Goal: Information Seeking & Learning: Learn about a topic

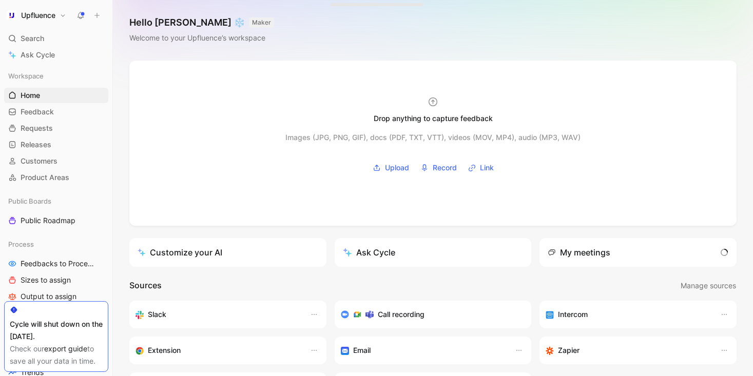
click at [82, 17] on icon at bounding box center [80, 15] width 8 height 8
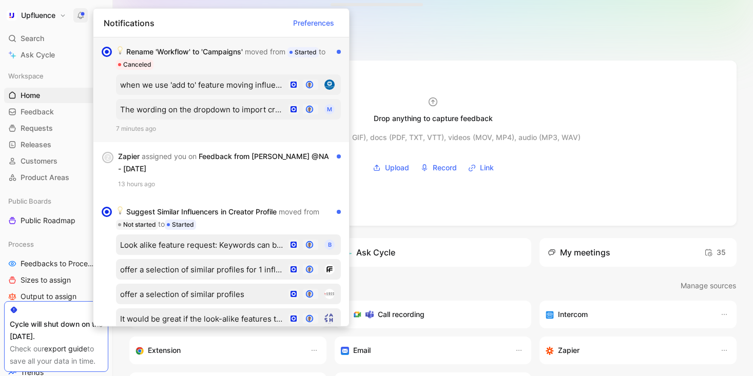
click at [232, 52] on div "Rename 'Workflow' to 'Campaigns' moved from Started to Canceled" at bounding box center [224, 58] width 217 height 25
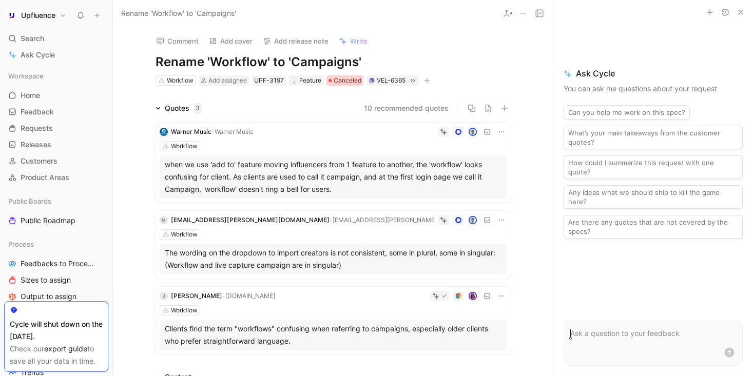
click at [351, 83] on span "Canceled" at bounding box center [348, 80] width 28 height 10
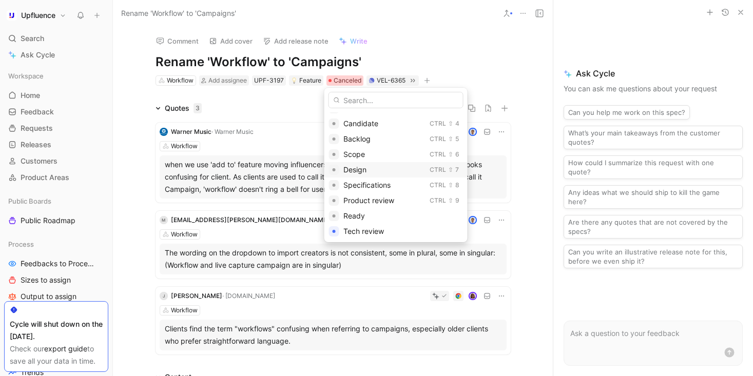
scroll to position [136, 0]
click at [368, 187] on span "Shipped" at bounding box center [357, 184] width 28 height 9
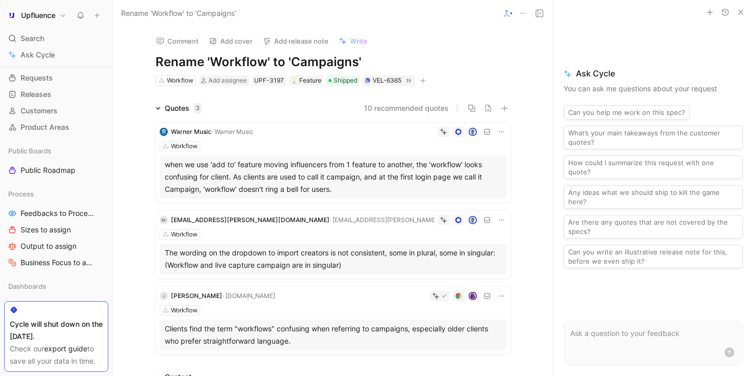
scroll to position [111, 0]
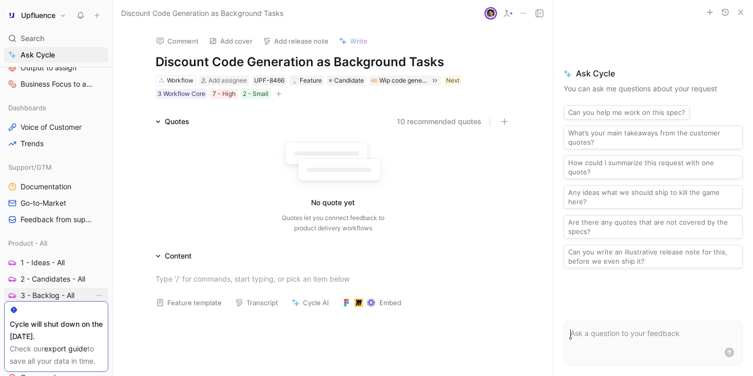
scroll to position [283, 0]
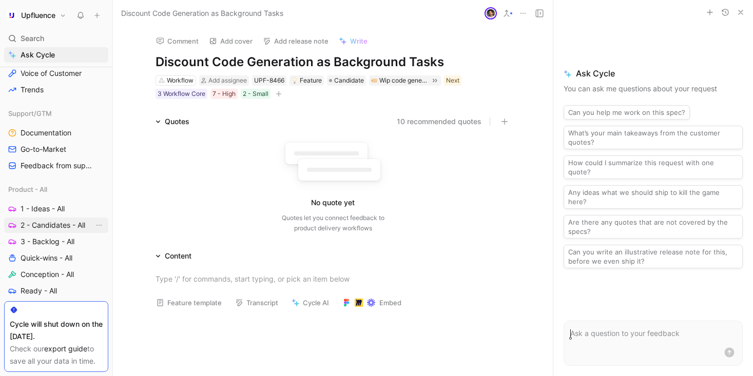
click at [60, 224] on span "2 - Candidates - All" at bounding box center [53, 225] width 65 height 10
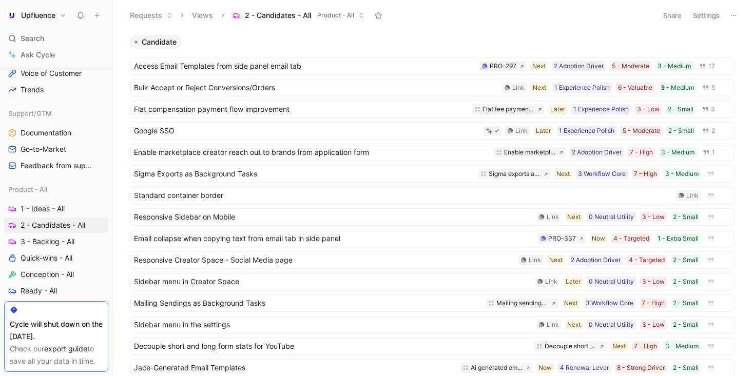
click at [729, 15] on icon at bounding box center [733, 15] width 8 height 8
click at [702, 14] on button "Settings" at bounding box center [706, 15] width 36 height 14
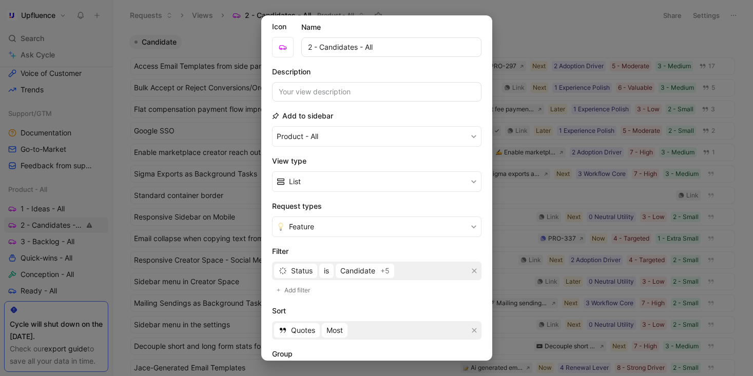
scroll to position [68, 0]
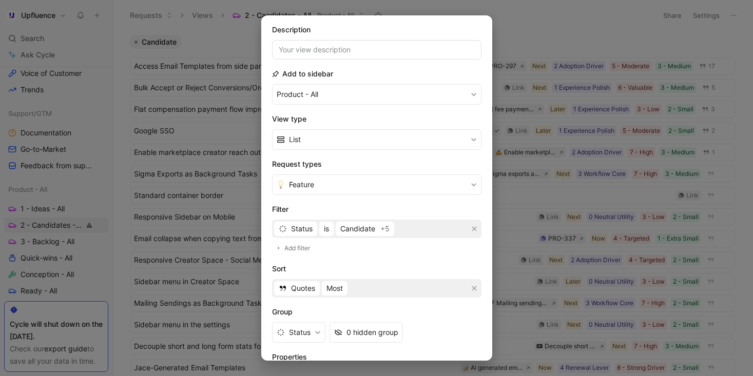
click at [355, 220] on div "Status is Candidate +5" at bounding box center [376, 229] width 209 height 18
click at [354, 227] on span "Candidate" at bounding box center [357, 229] width 35 height 12
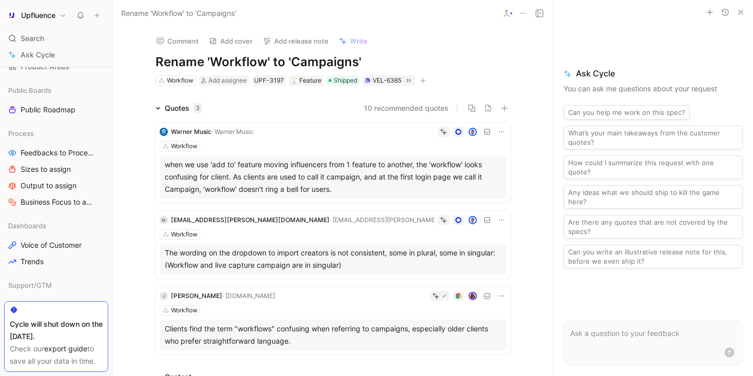
scroll to position [111, 0]
click at [510, 11] on icon at bounding box center [506, 13] width 8 height 8
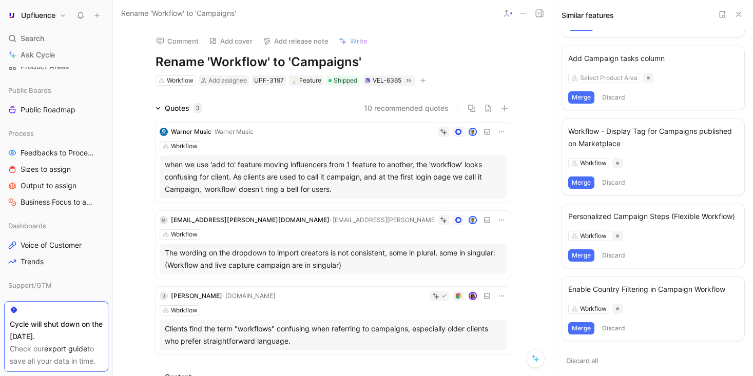
scroll to position [36, 0]
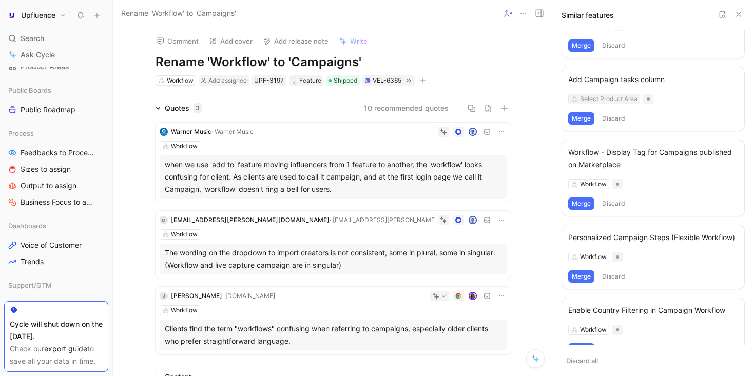
click at [616, 102] on div "Select Product Area" at bounding box center [608, 99] width 57 height 10
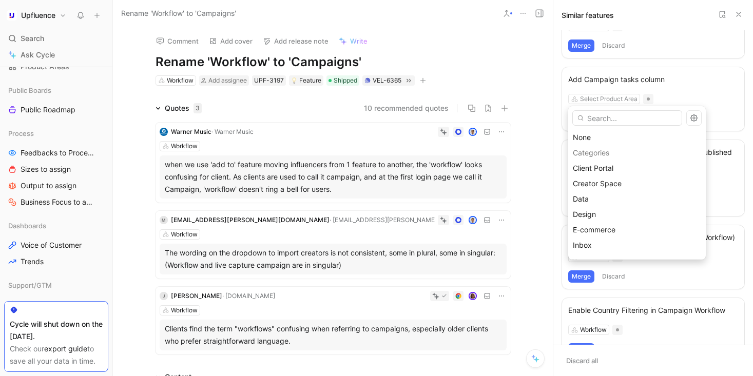
scroll to position [167, 0]
click at [627, 234] on div "Workflow" at bounding box center [637, 232] width 128 height 12
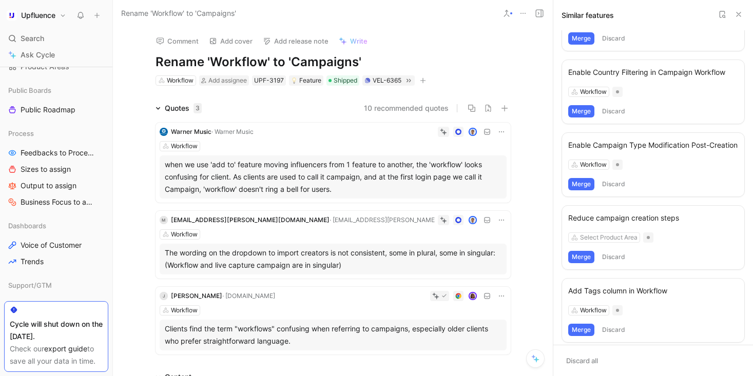
scroll to position [324, 0]
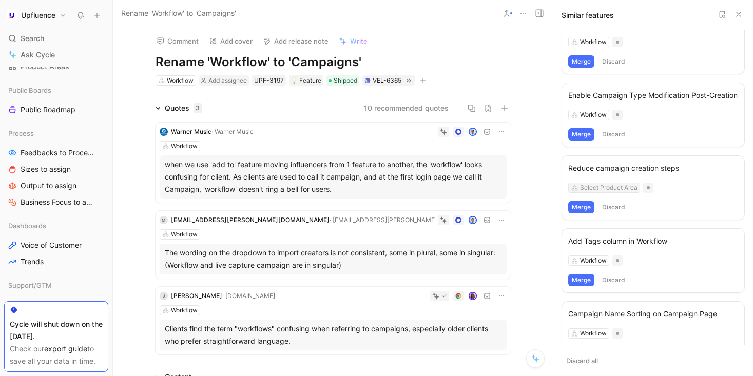
click at [620, 193] on div "Select Product Area" at bounding box center [608, 188] width 57 height 10
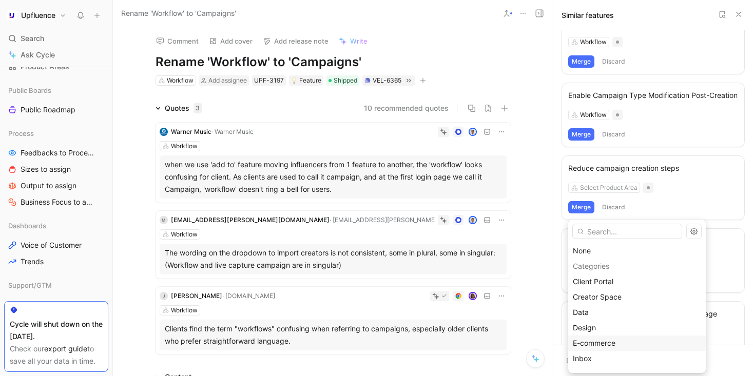
scroll to position [167, 0]
click at [620, 348] on div "Workflow" at bounding box center [637, 346] width 128 height 12
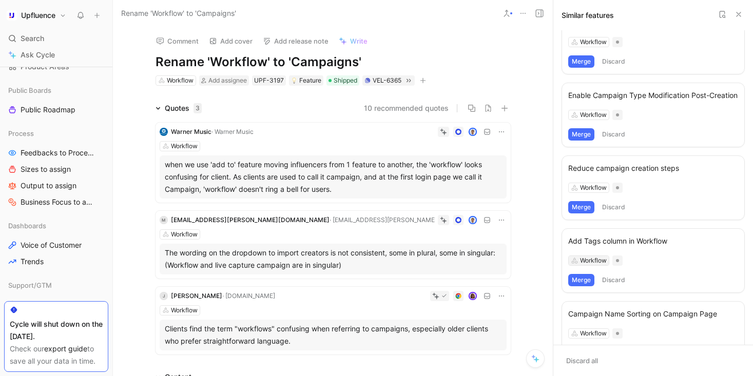
scroll to position [463, 0]
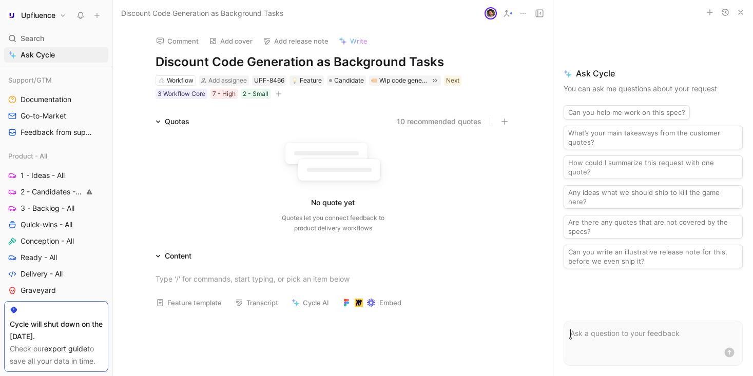
scroll to position [386, 0]
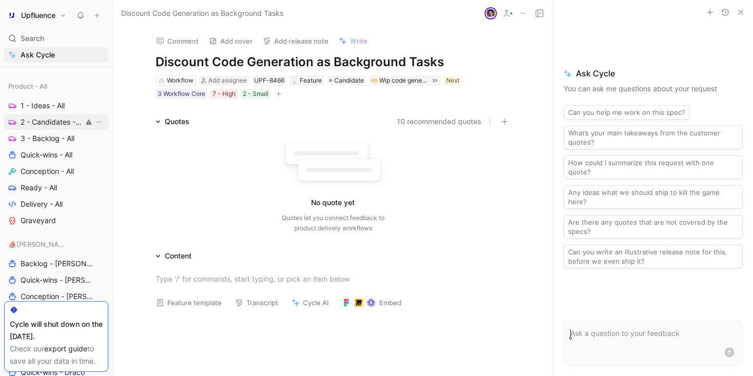
click at [50, 119] on span "2 - Candidates - All" at bounding box center [51, 122] width 61 height 10
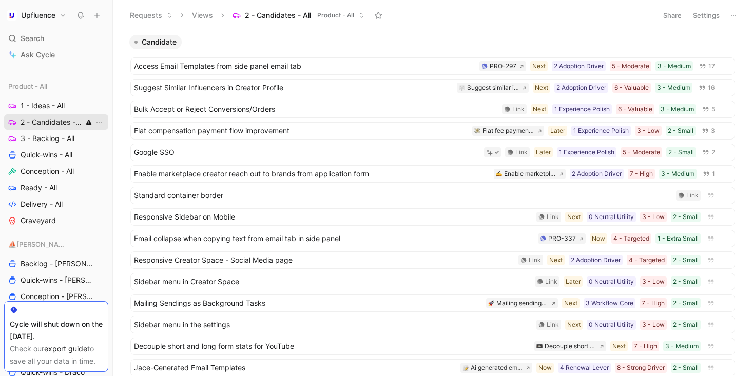
click at [86, 123] on icon at bounding box center [88, 122] width 5 height 5
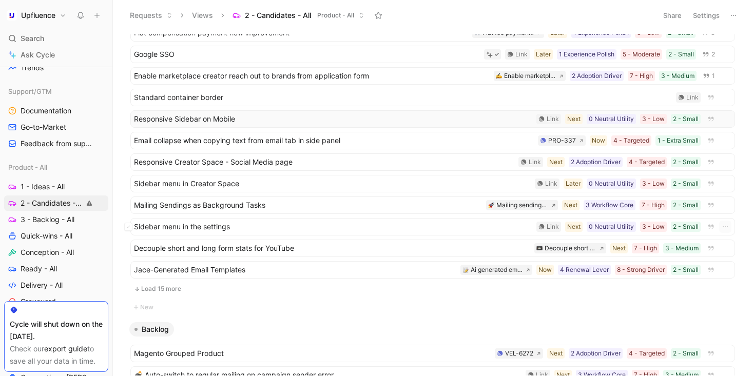
scroll to position [185, 0]
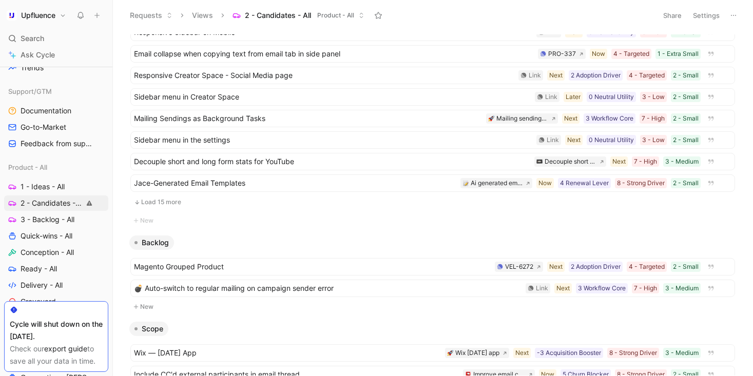
click at [209, 202] on button "Load 15 more" at bounding box center [432, 202] width 605 height 12
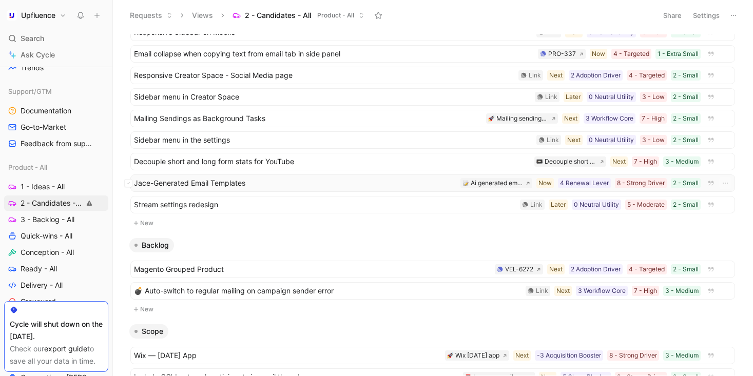
click at [310, 182] on span "Jace-Generated Email Templates" at bounding box center [295, 183] width 322 height 12
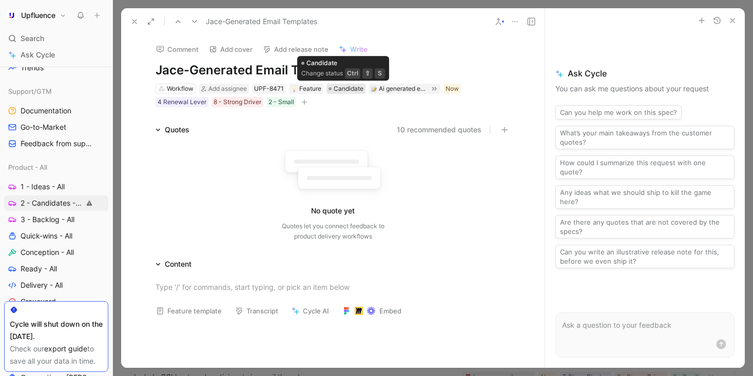
click at [343, 87] on span "Candidate" at bounding box center [349, 89] width 30 height 10
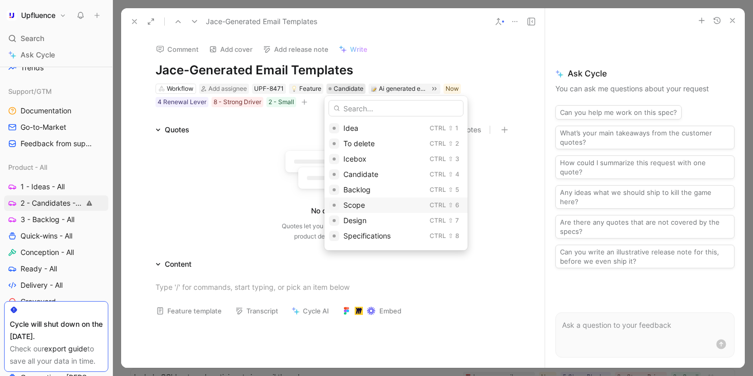
click at [367, 205] on div "Scope" at bounding box center [384, 205] width 82 height 12
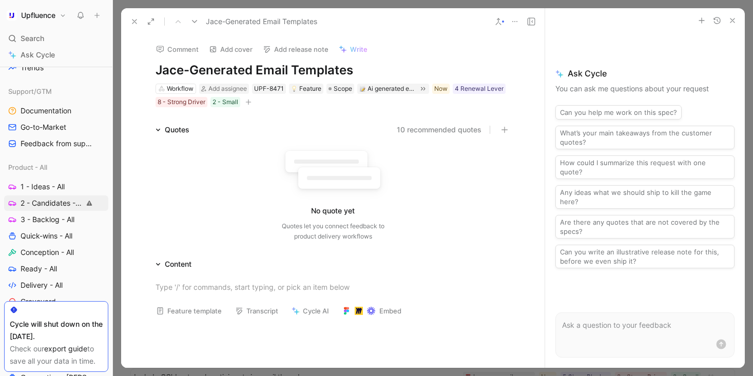
click at [135, 25] on icon at bounding box center [134, 21] width 8 height 8
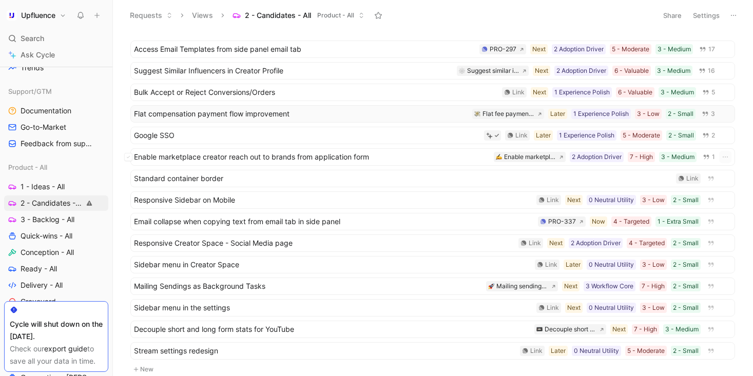
scroll to position [1, 0]
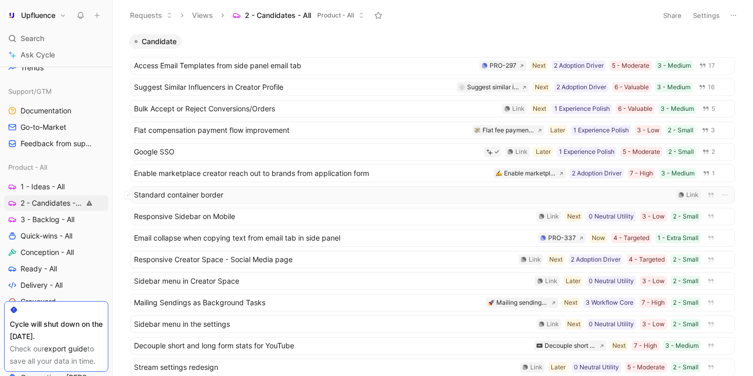
click at [325, 197] on span "Standard container border" at bounding box center [403, 195] width 538 height 12
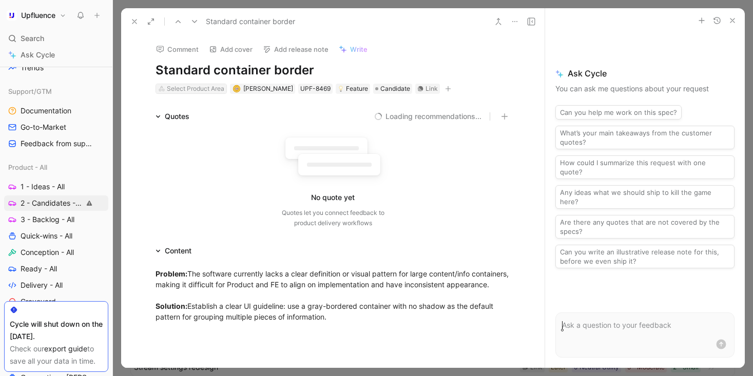
click at [167, 88] on div "Select Product Area" at bounding box center [195, 89] width 57 height 10
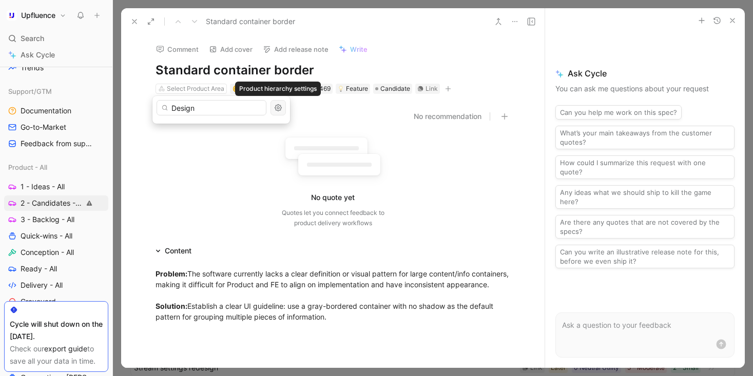
type input "Design"
click at [276, 108] on icon "button" at bounding box center [278, 108] width 8 height 8
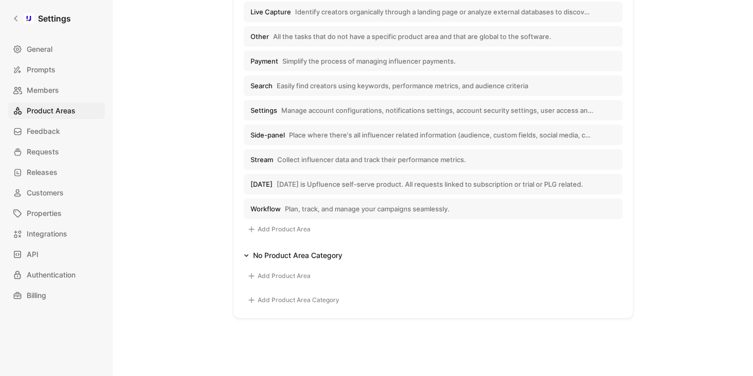
scroll to position [360, 0]
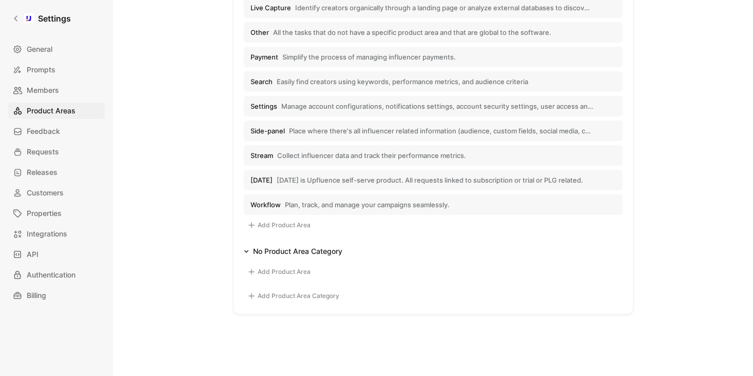
click at [297, 225] on button "Add Product Area" at bounding box center [279, 225] width 70 height 12
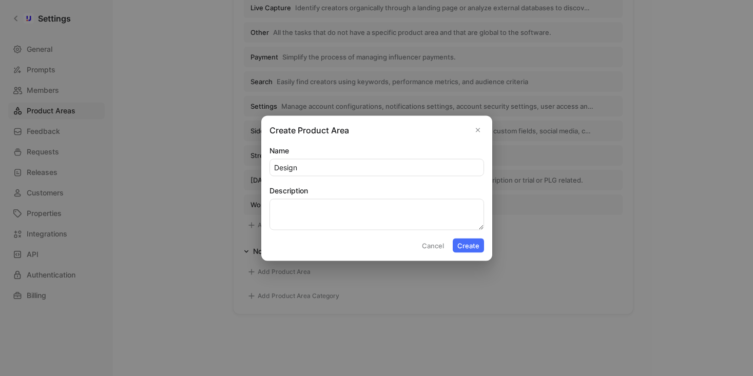
type input "Design"
click at [411, 209] on textarea "Description" at bounding box center [376, 214] width 215 height 31
click at [281, 210] on textarea "Purealy related design projects" at bounding box center [376, 214] width 215 height 31
type textarea "Purely related design projects"
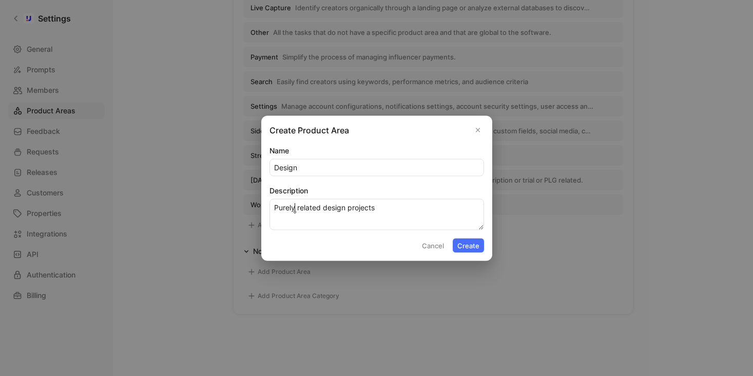
click at [466, 247] on button "Create" at bounding box center [468, 245] width 31 height 14
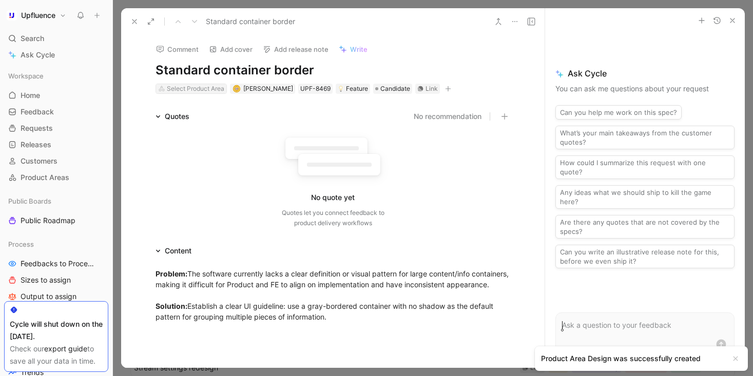
click at [197, 89] on div "Select Product Area" at bounding box center [195, 89] width 57 height 10
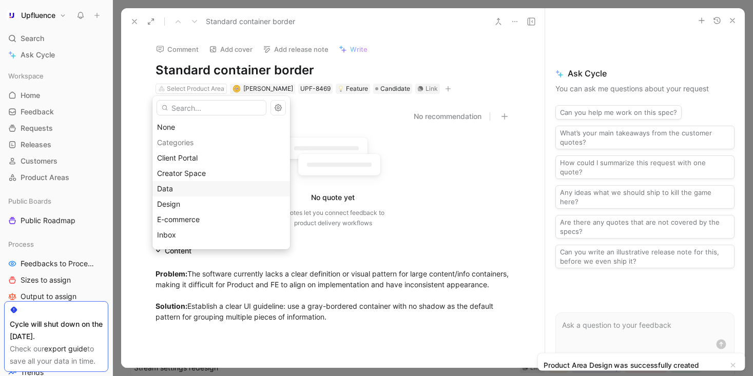
scroll to position [55, 0]
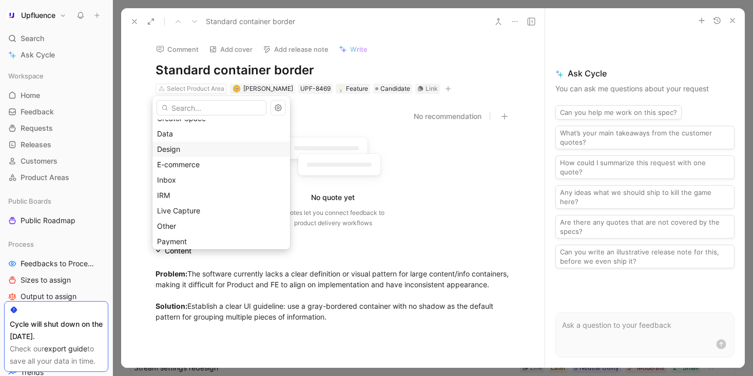
click at [191, 149] on div "Design" at bounding box center [221, 149] width 128 height 12
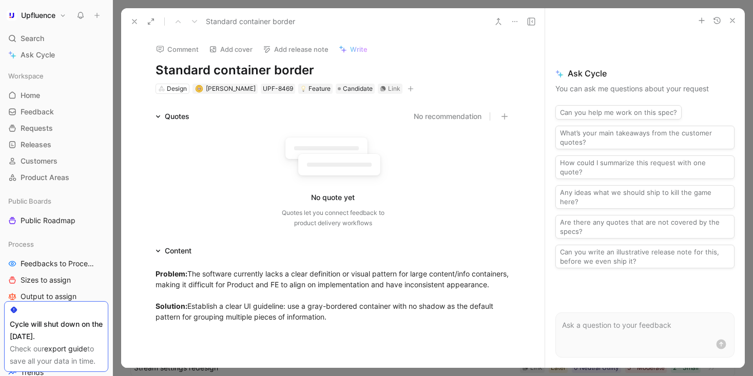
click at [407, 87] on icon "button" at bounding box center [410, 89] width 6 height 6
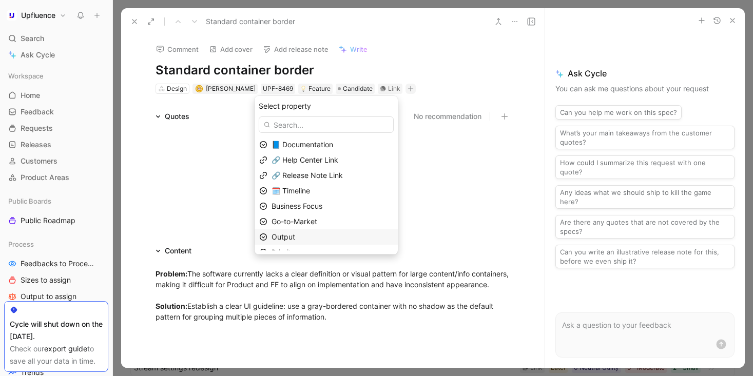
click at [324, 236] on div "Output" at bounding box center [332, 237] width 122 height 12
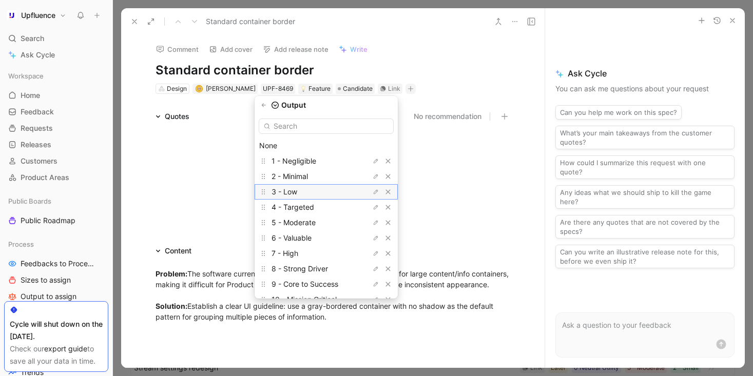
click at [330, 196] on div "3 - Low" at bounding box center [309, 192] width 77 height 12
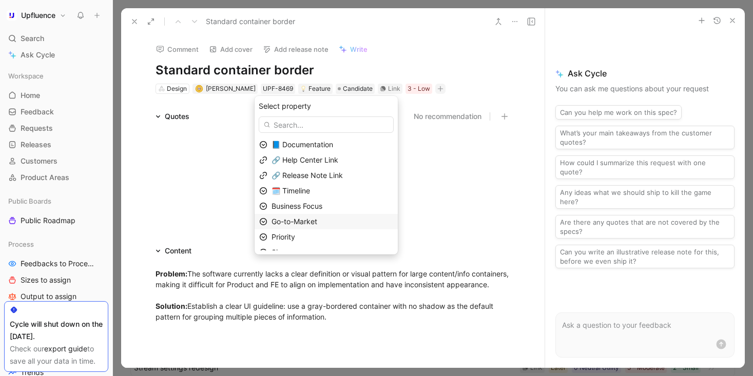
scroll to position [10, 0]
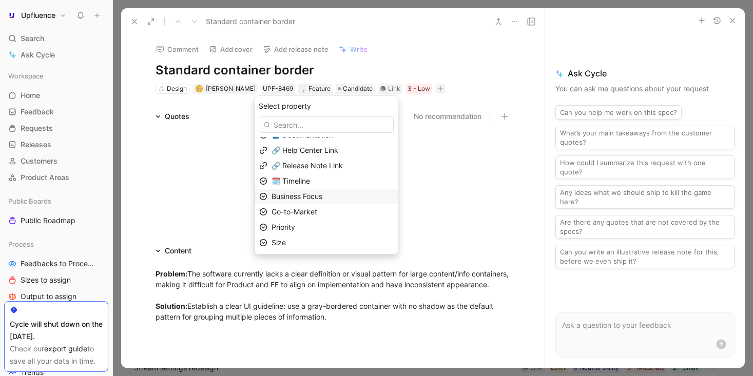
click at [334, 196] on div "Business Focus" at bounding box center [332, 196] width 122 height 12
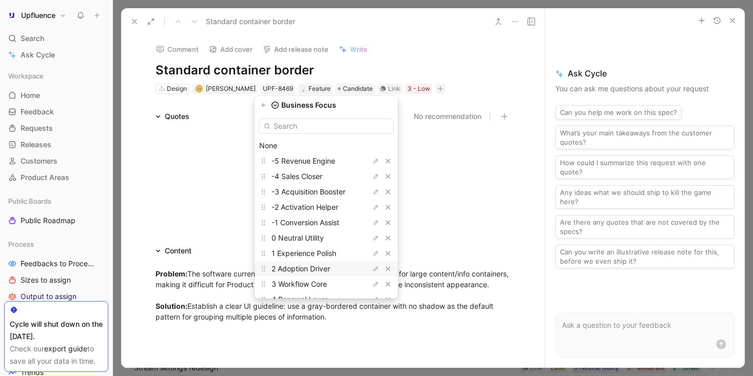
scroll to position [25, 0]
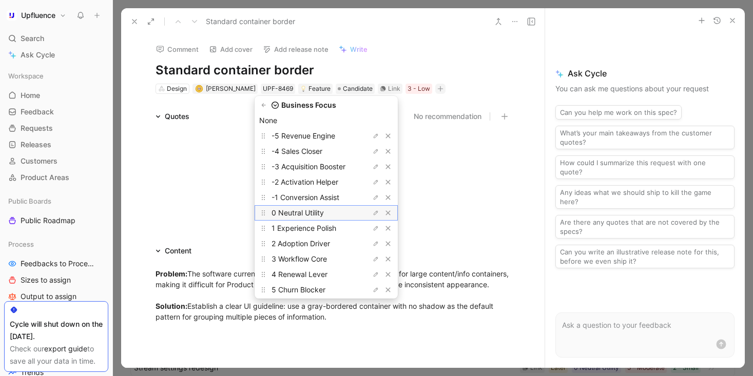
click at [323, 215] on span "0 Neutral Utility" at bounding box center [297, 212] width 52 height 9
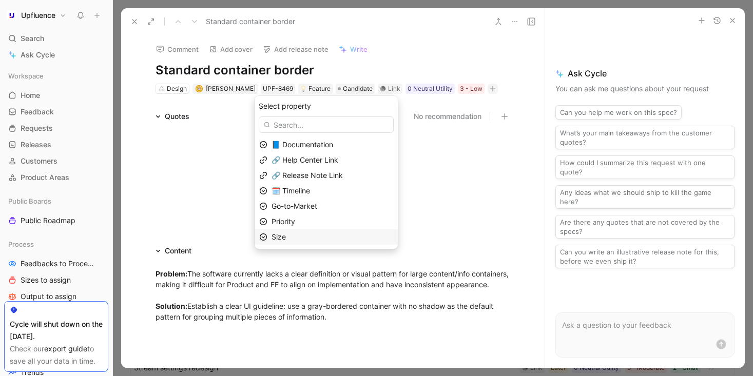
click at [307, 235] on div "Size" at bounding box center [332, 237] width 122 height 12
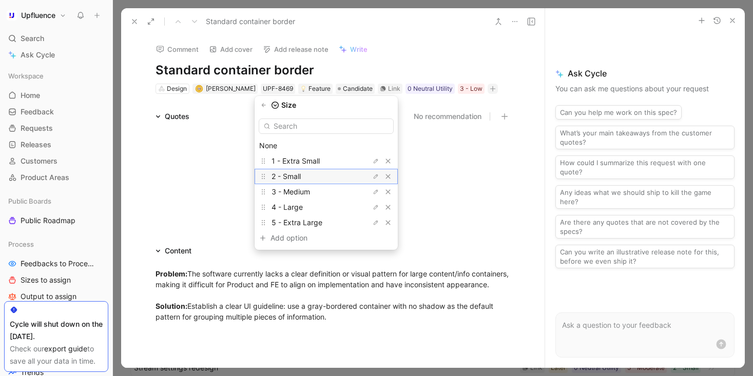
click at [313, 177] on div "2 - Small" at bounding box center [309, 176] width 77 height 12
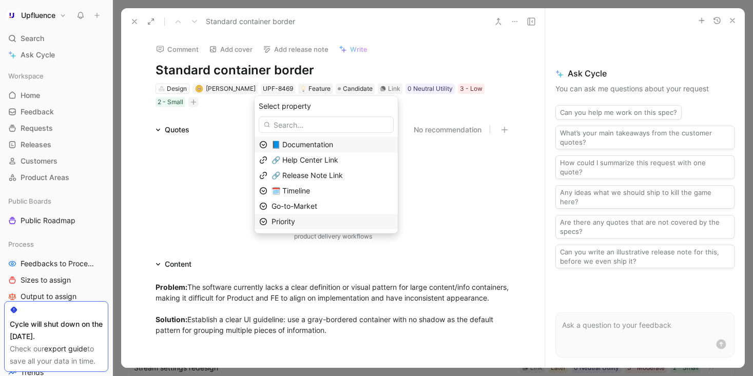
click at [310, 221] on div "Priority" at bounding box center [332, 222] width 122 height 12
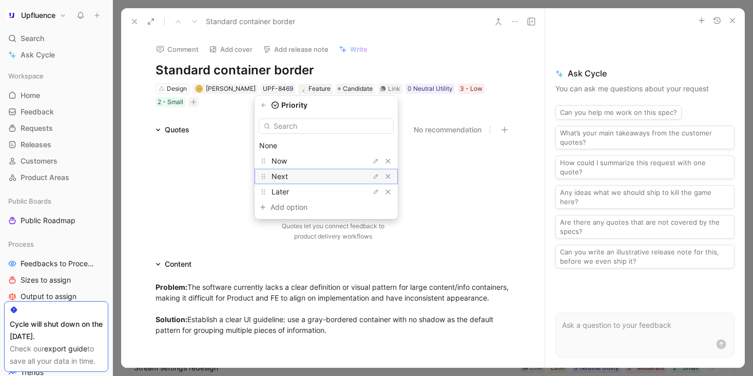
click at [308, 174] on div "Next" at bounding box center [309, 176] width 77 height 12
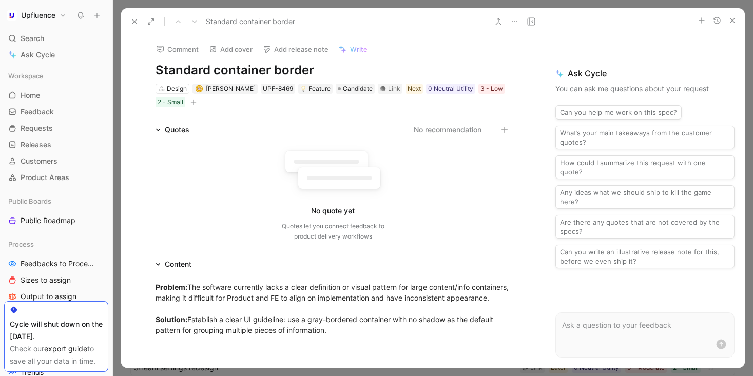
click at [133, 20] on icon at bounding box center [134, 21] width 8 height 8
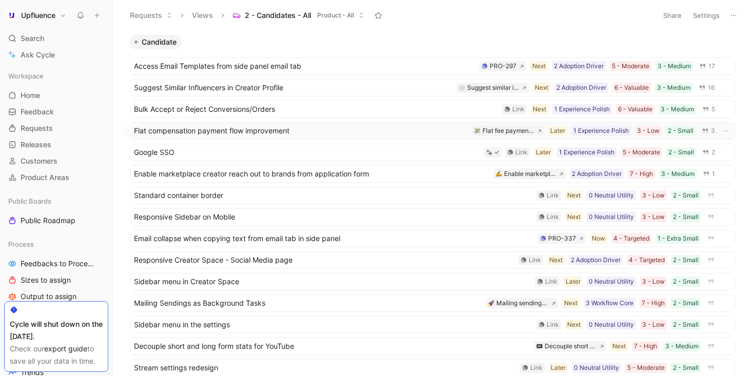
click at [329, 132] on span "Flat compensation payment flow improvement" at bounding box center [301, 131] width 334 height 12
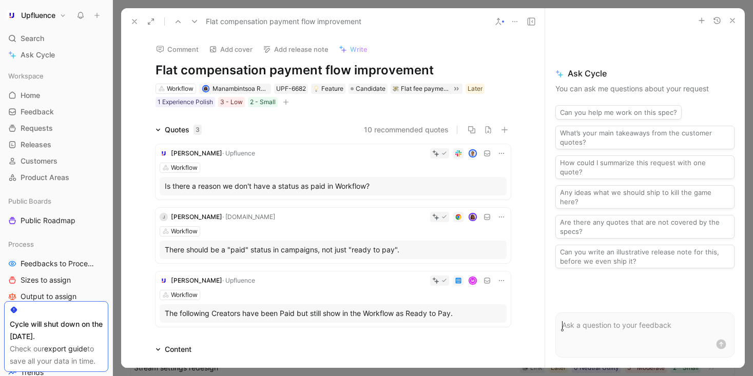
click at [133, 22] on icon at bounding box center [134, 21] width 8 height 8
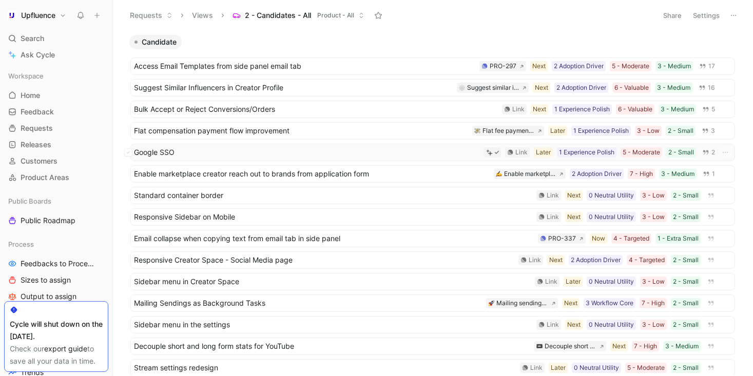
click at [303, 153] on span "Google SSO" at bounding box center [307, 152] width 346 height 12
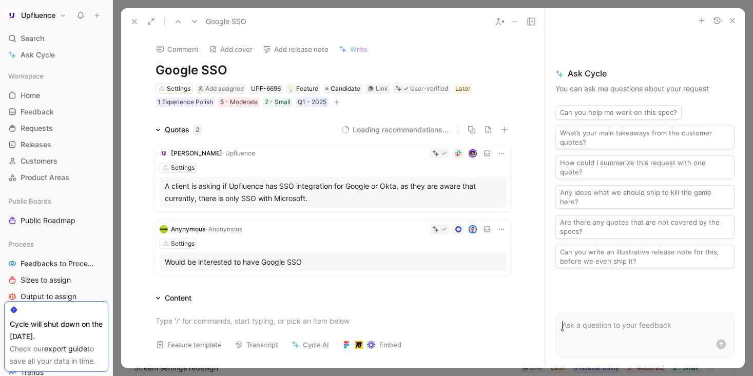
click at [220, 67] on h1 "Google SSO" at bounding box center [332, 70] width 355 height 16
click at [369, 10] on div "Google SSO" at bounding box center [332, 21] width 423 height 27
click at [138, 24] on icon at bounding box center [134, 21] width 8 height 8
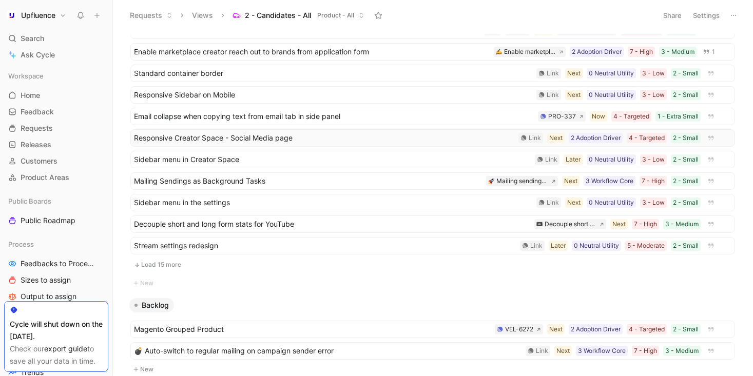
scroll to position [121, 0]
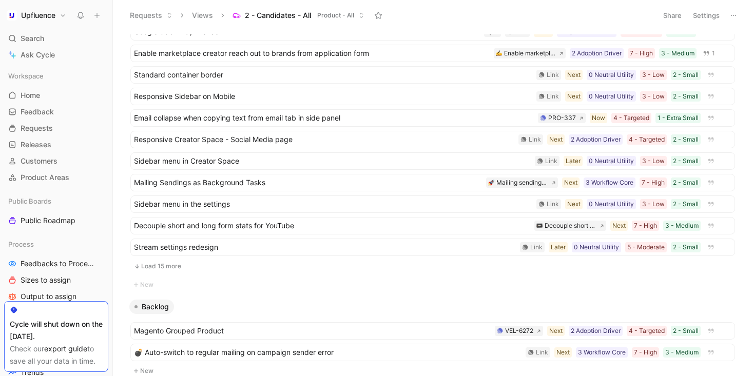
click at [257, 269] on button "Load 15 more" at bounding box center [432, 266] width 605 height 12
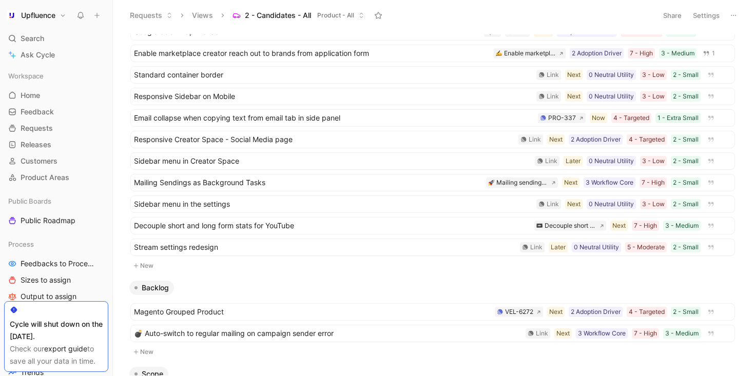
click at [707, 13] on button "Settings" at bounding box center [706, 15] width 36 height 14
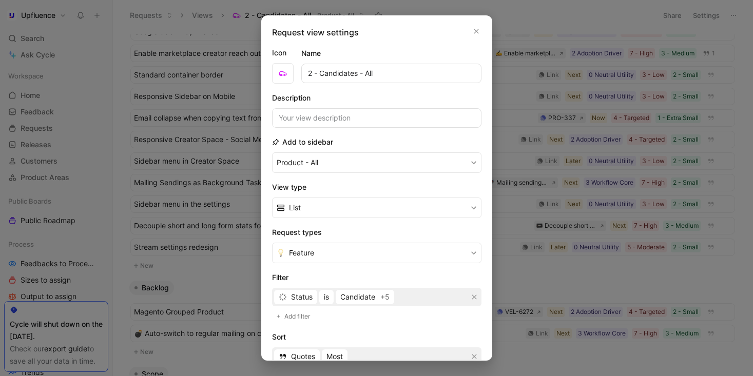
scroll to position [143, 0]
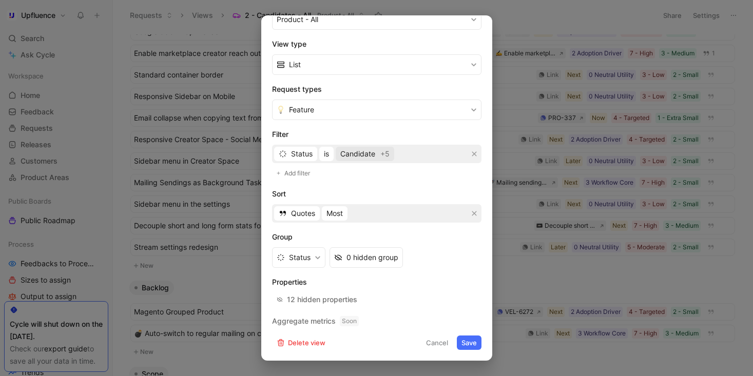
click at [368, 159] on span "Candidate" at bounding box center [357, 154] width 35 height 12
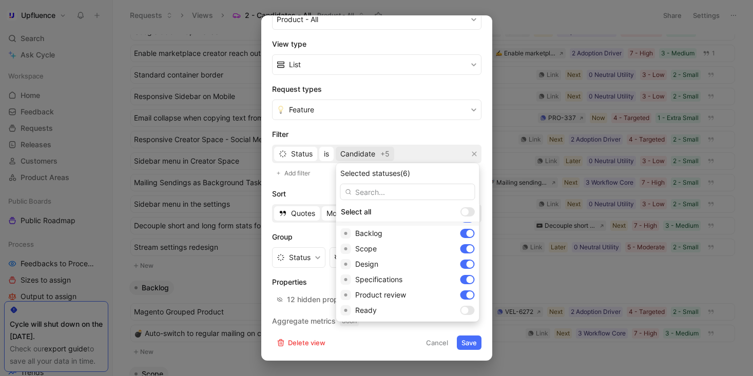
scroll to position [109, 0]
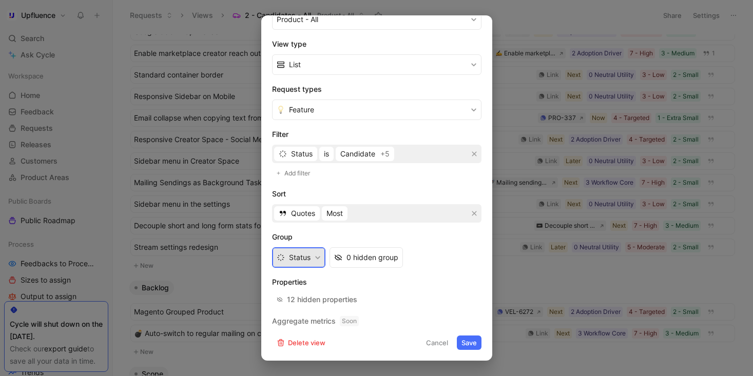
click at [305, 260] on button "Status" at bounding box center [298, 257] width 53 height 21
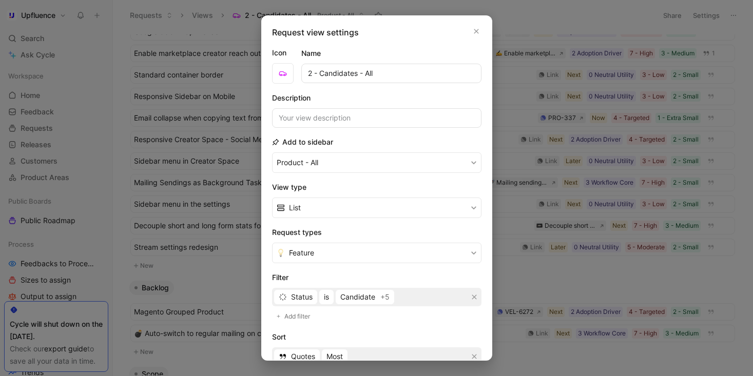
scroll to position [143, 0]
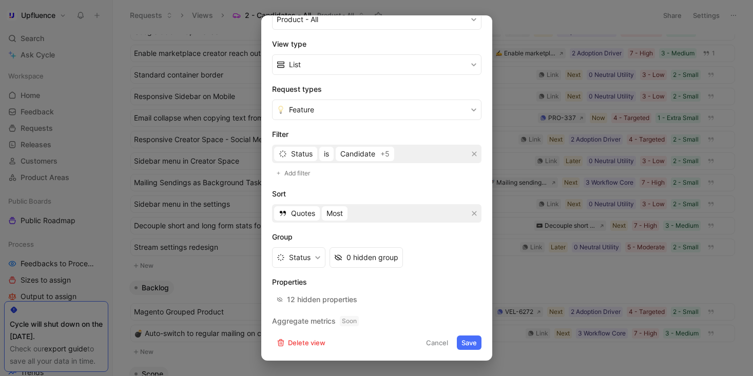
click at [463, 343] on button "Save" at bounding box center [469, 343] width 25 height 14
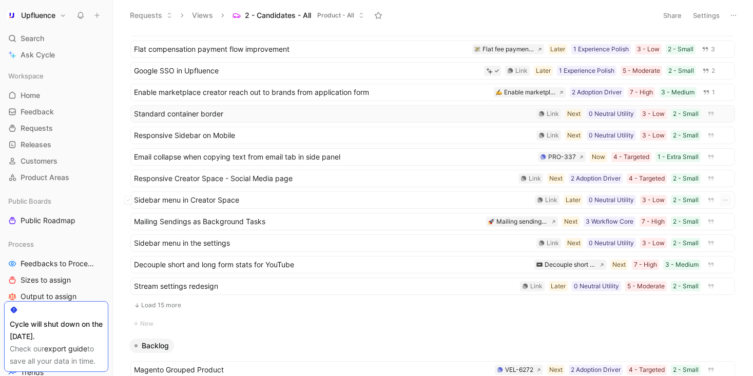
scroll to position [81, 0]
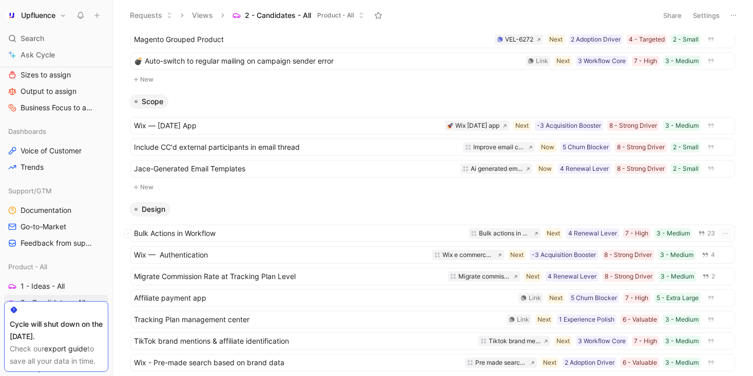
scroll to position [498, 0]
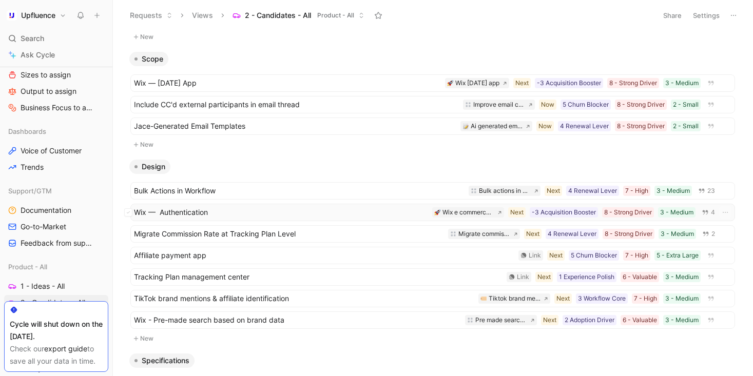
click at [276, 211] on span "Wix — Authentication" at bounding box center [281, 212] width 294 height 12
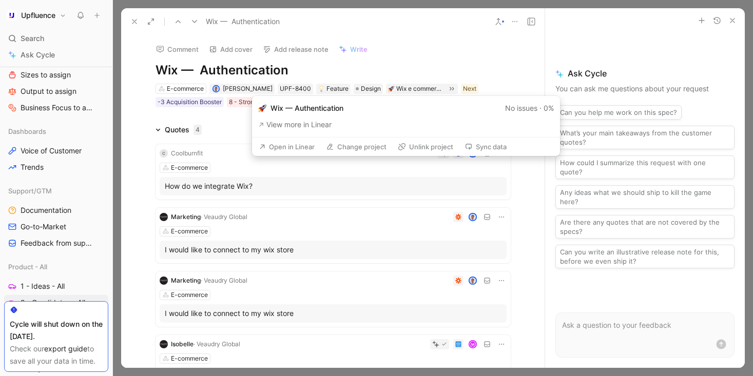
click at [310, 147] on button "Open in Linear" at bounding box center [286, 147] width 65 height 14
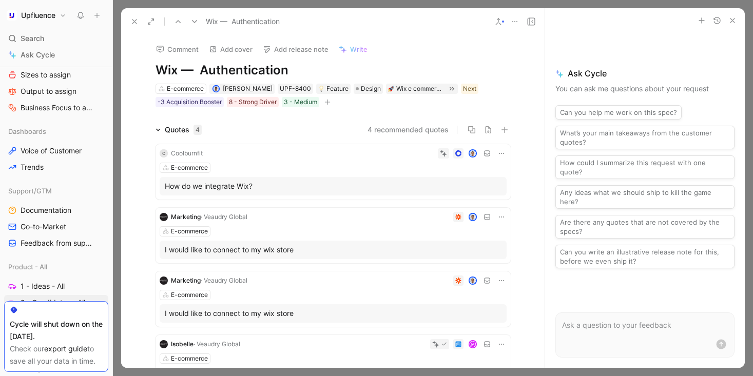
click at [137, 20] on icon at bounding box center [134, 21] width 8 height 8
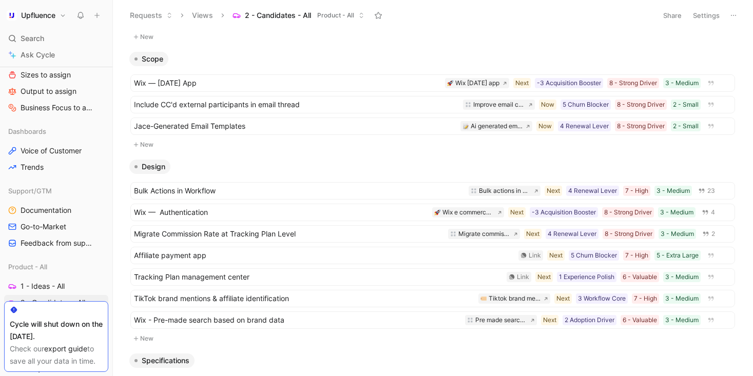
click at [142, 40] on button "New" at bounding box center [432, 37] width 607 height 12
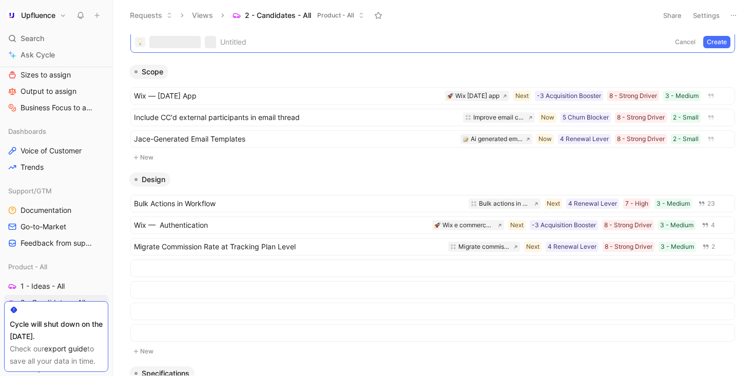
scroll to position [175, 0]
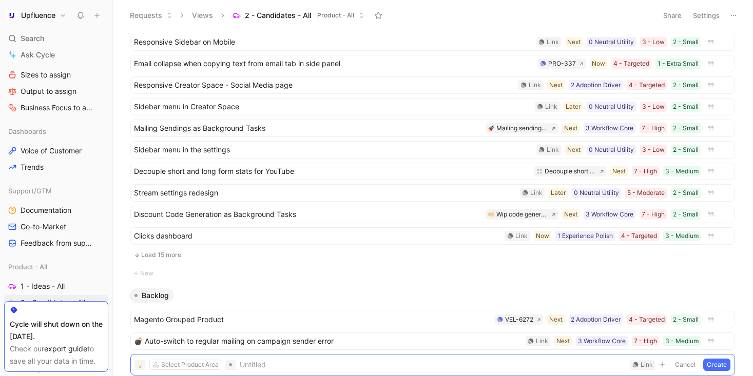
click at [166, 254] on button "Load 15 more" at bounding box center [432, 255] width 605 height 12
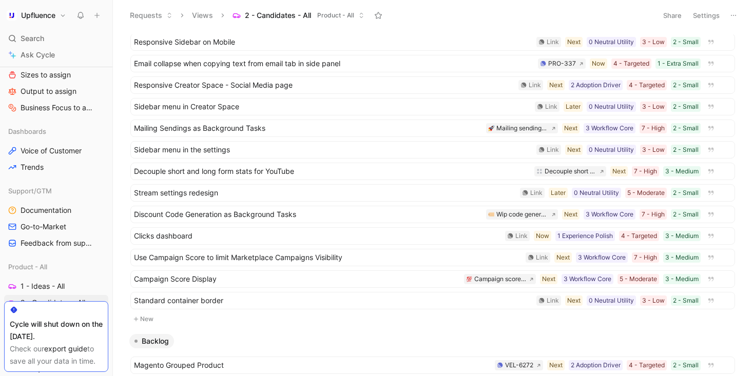
click at [146, 317] on button "New" at bounding box center [432, 319] width 607 height 12
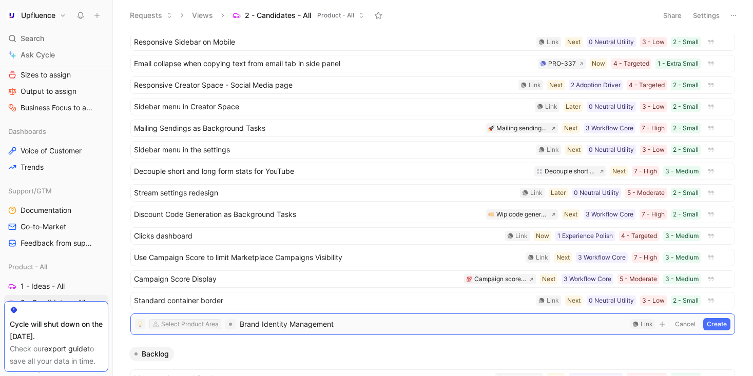
click at [165, 323] on div "Select Product Area" at bounding box center [189, 324] width 57 height 10
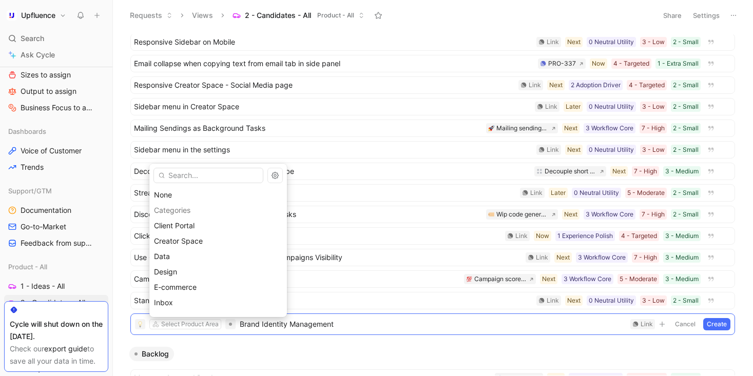
type input "l"
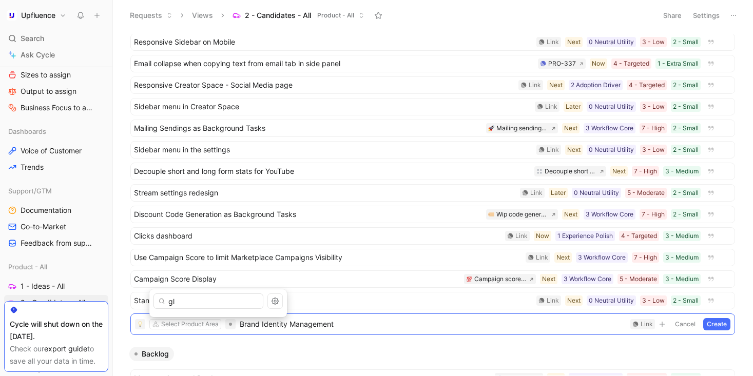
type input "g"
type input "oth"
click at [191, 306] on div "Oth er" at bounding box center [218, 305] width 128 height 12
click at [165, 324] on div "Other" at bounding box center [169, 324] width 16 height 10
type input "se"
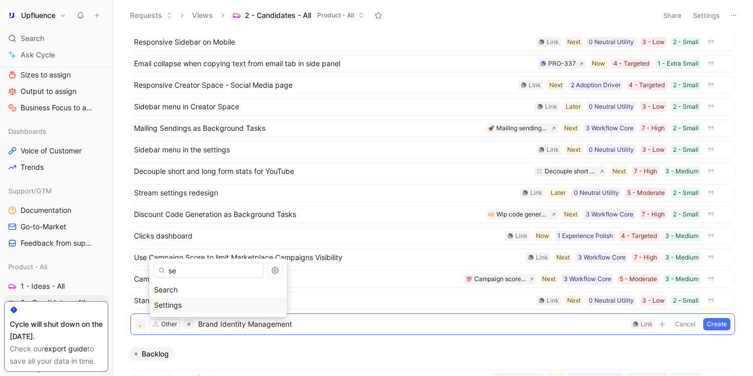
click at [209, 303] on div "Se ttings" at bounding box center [218, 305] width 128 height 12
click at [719, 325] on button "Create" at bounding box center [716, 324] width 27 height 12
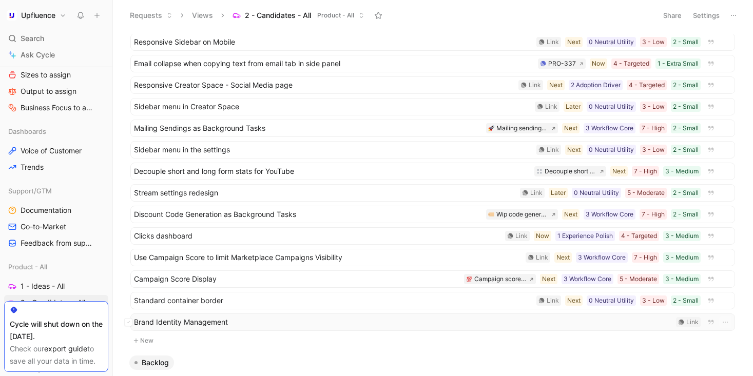
click at [422, 316] on div "Brand Identity Management Link" at bounding box center [432, 322] width 605 height 17
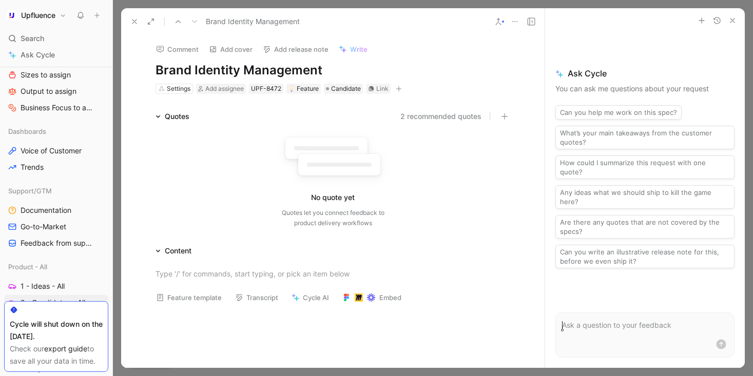
click at [394, 90] on button "button" at bounding box center [399, 89] width 10 height 10
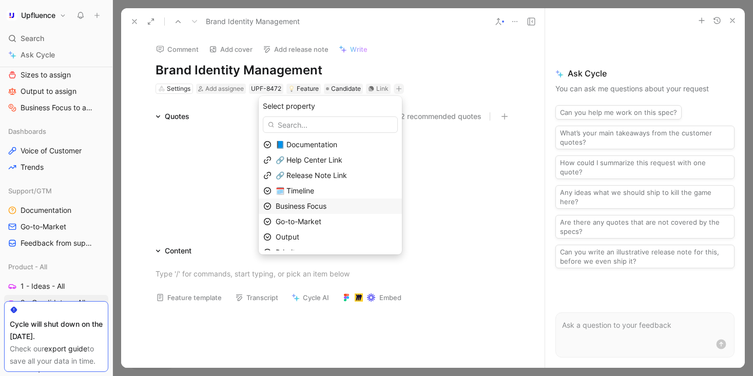
click at [341, 208] on div "Business Focus" at bounding box center [337, 206] width 122 height 12
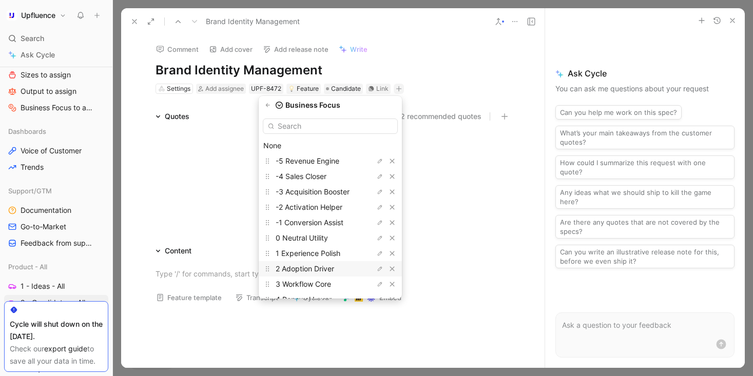
scroll to position [32, 0]
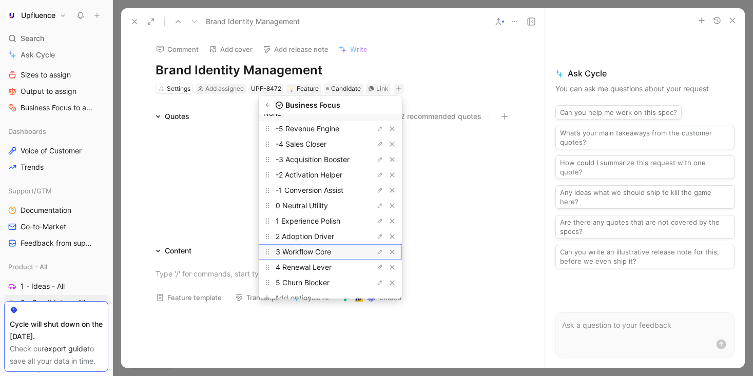
click at [331, 251] on span "3 Workflow Core" at bounding box center [303, 251] width 55 height 9
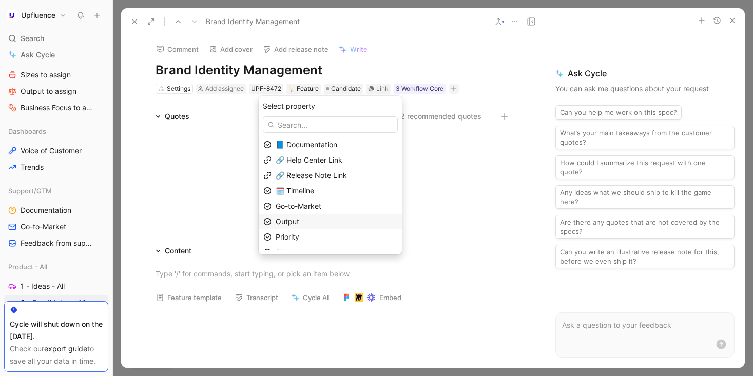
scroll to position [10, 0]
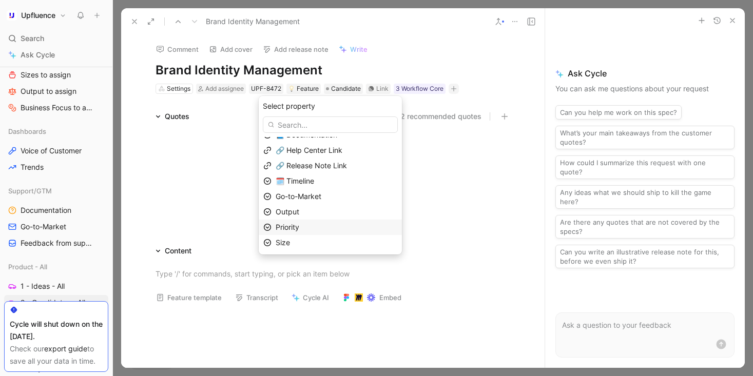
click at [317, 227] on div "Priority" at bounding box center [337, 227] width 122 height 12
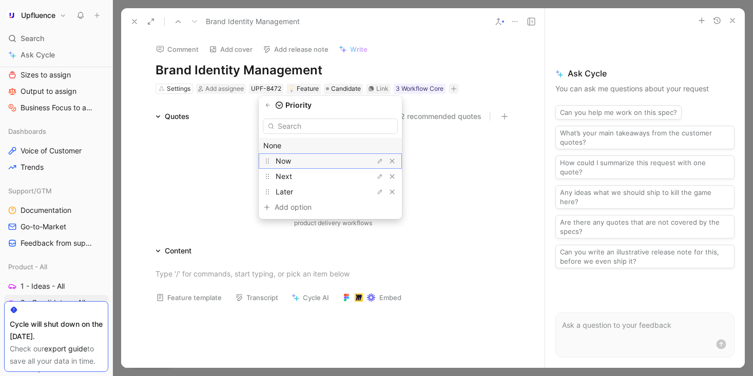
click at [316, 163] on div "Now" at bounding box center [314, 161] width 77 height 12
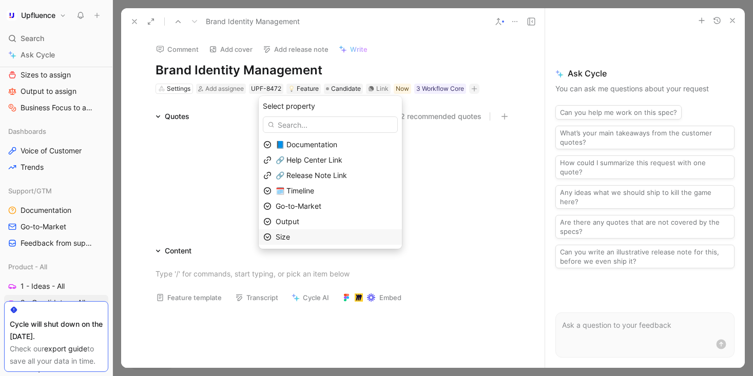
click at [315, 236] on div "Size" at bounding box center [337, 237] width 122 height 12
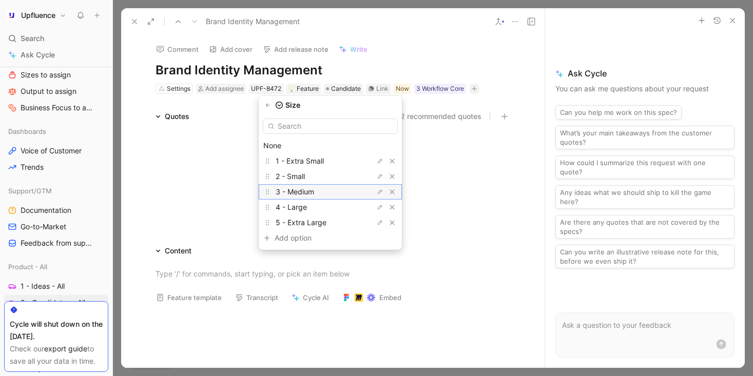
click at [331, 189] on div "3 - Medium" at bounding box center [314, 192] width 77 height 12
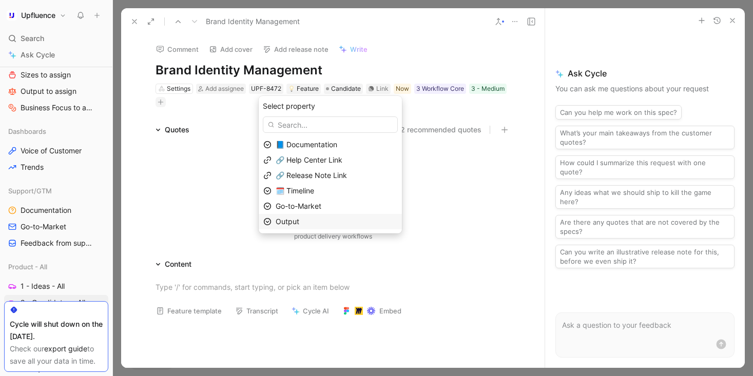
click at [325, 220] on div "Output" at bounding box center [337, 222] width 122 height 12
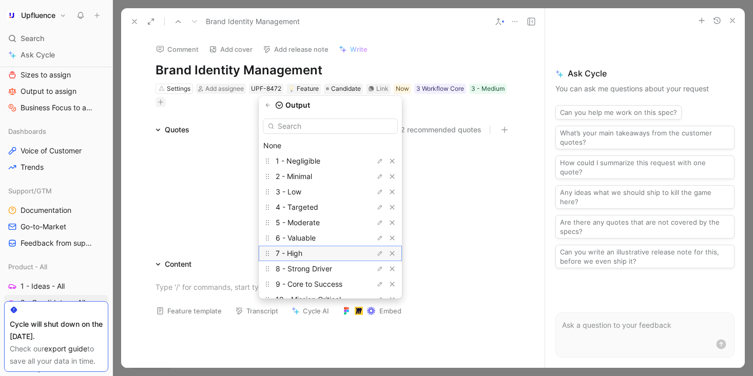
click at [333, 252] on div "7 - High" at bounding box center [314, 253] width 77 height 12
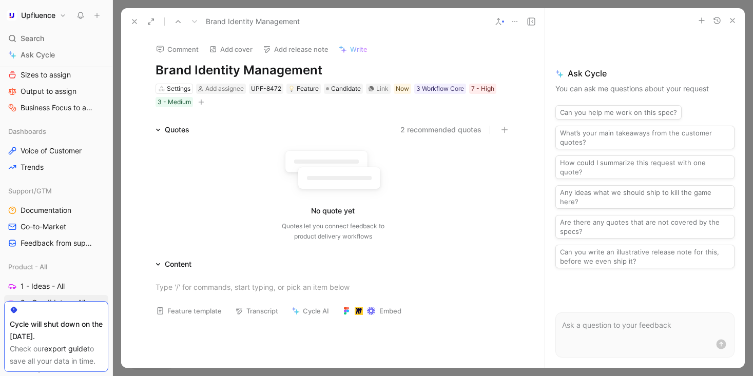
click at [131, 24] on icon at bounding box center [134, 21] width 8 height 8
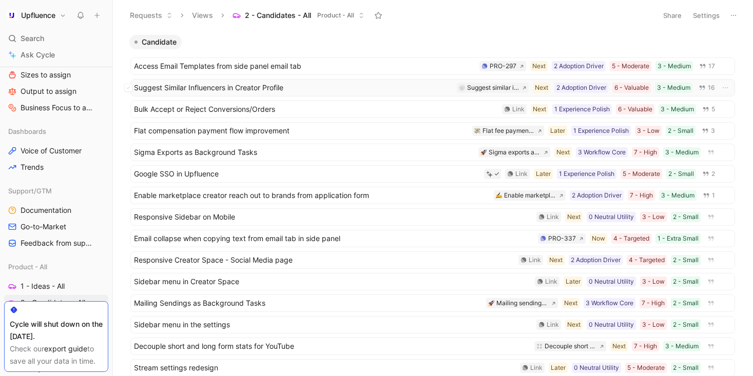
click at [342, 90] on span "Suggest Similar Influencers in Creator Profile" at bounding box center [293, 88] width 319 height 12
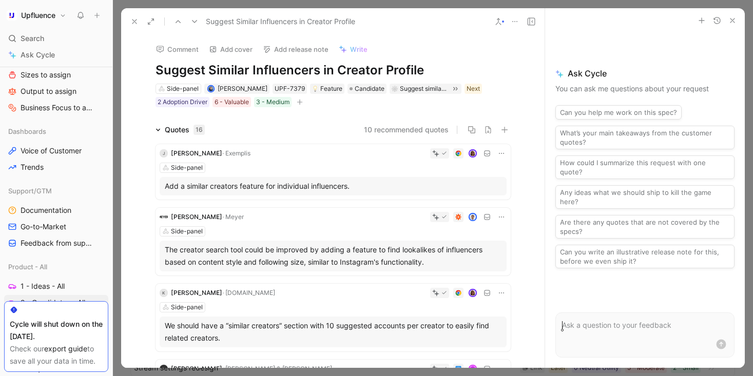
click at [155, 69] on h1 "Suggest Similar Influencers in Creator Profile" at bounding box center [332, 70] width 355 height 16
click at [217, 124] on div "10 recommended quotes" at bounding box center [362, 130] width 298 height 12
click at [137, 21] on icon at bounding box center [134, 21] width 8 height 8
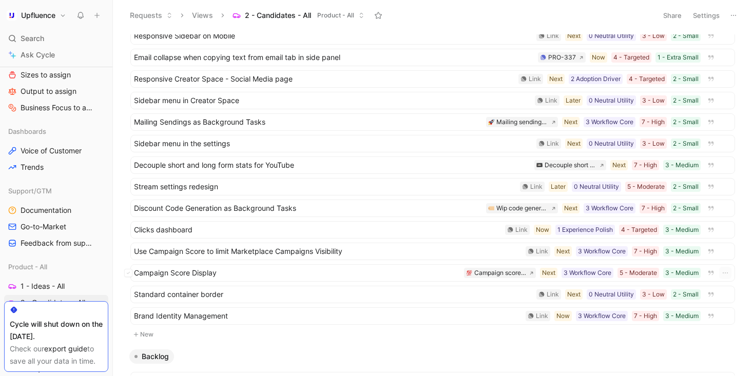
scroll to position [302, 0]
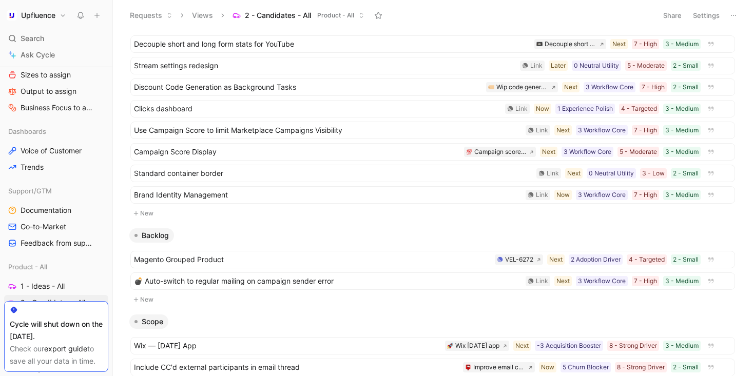
click at [709, 14] on button "Settings" at bounding box center [706, 15] width 36 height 14
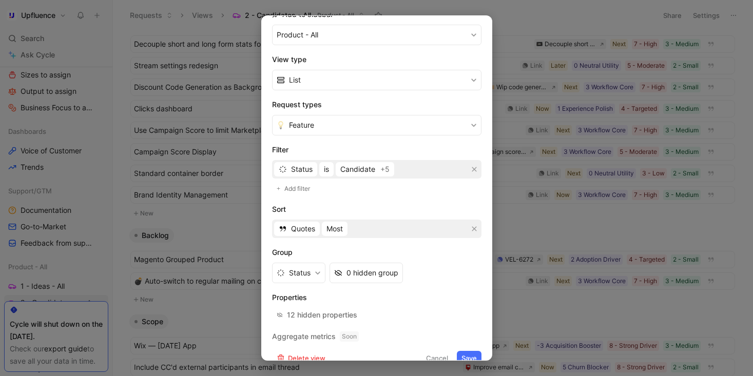
scroll to position [143, 0]
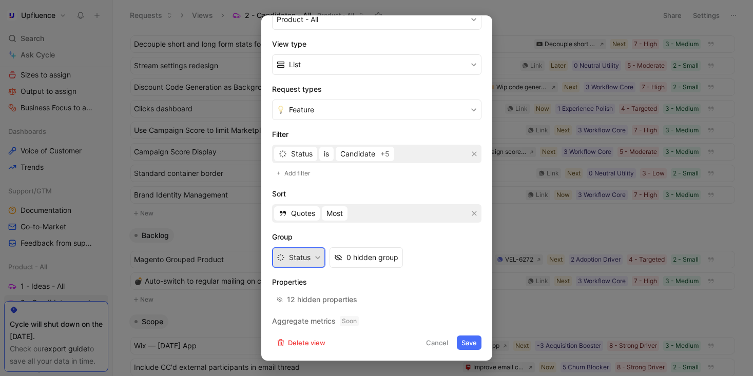
click at [288, 254] on button "Status" at bounding box center [298, 257] width 53 height 21
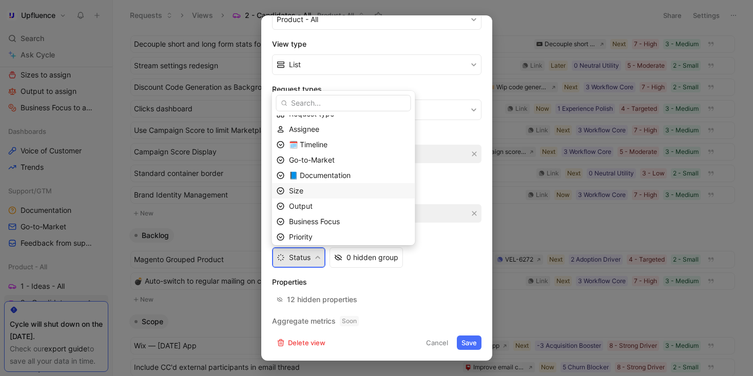
scroll to position [74, 0]
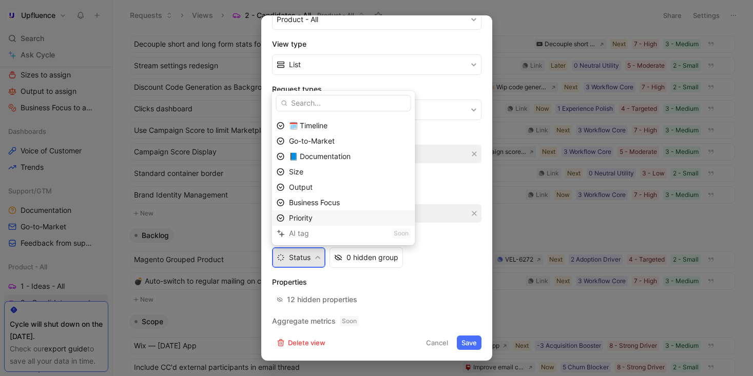
click at [338, 217] on div "Priority" at bounding box center [350, 218] width 122 height 12
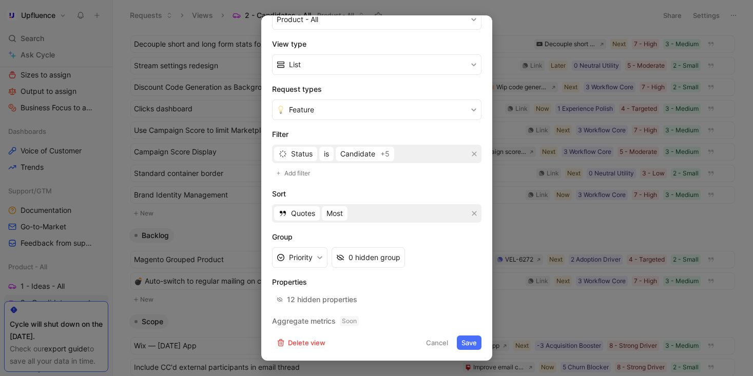
click at [465, 342] on button "Save" at bounding box center [469, 343] width 25 height 14
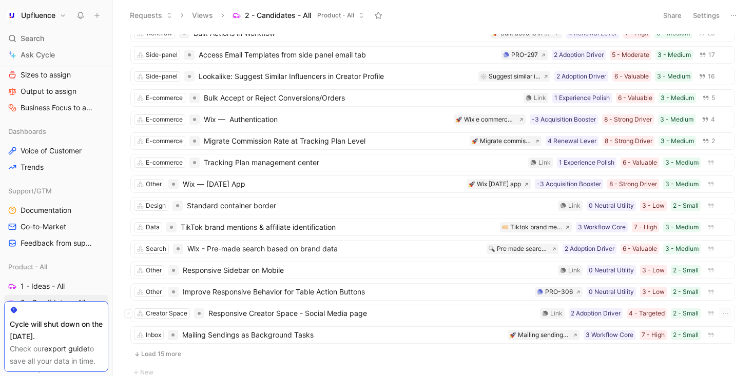
scroll to position [0, 0]
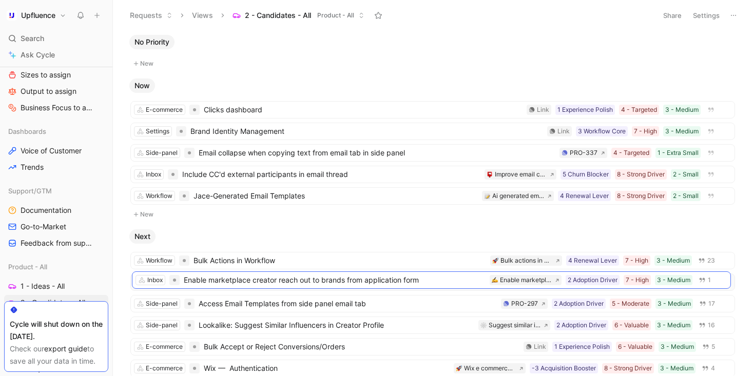
drag, startPoint x: 315, startPoint y: 69, endPoint x: 317, endPoint y: 283, distance: 214.0
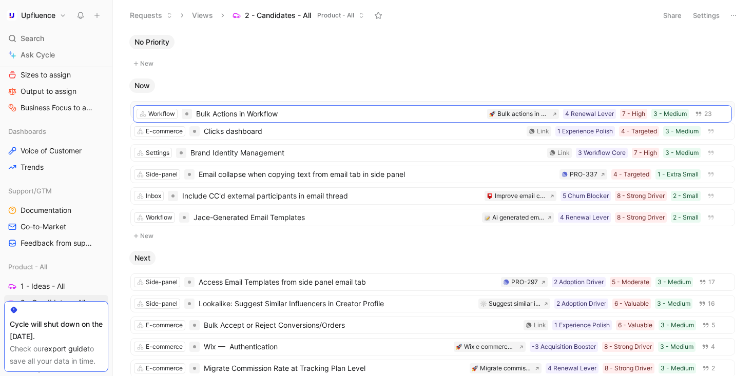
drag, startPoint x: 287, startPoint y: 259, endPoint x: 290, endPoint y: 112, distance: 146.8
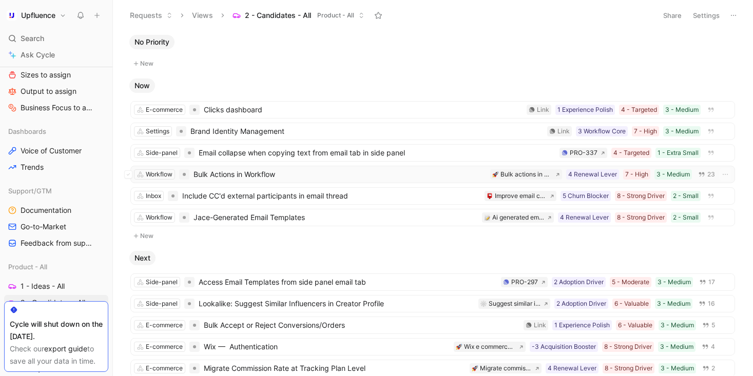
click at [337, 176] on span "Bulk Actions in Workflow" at bounding box center [339, 174] width 293 height 12
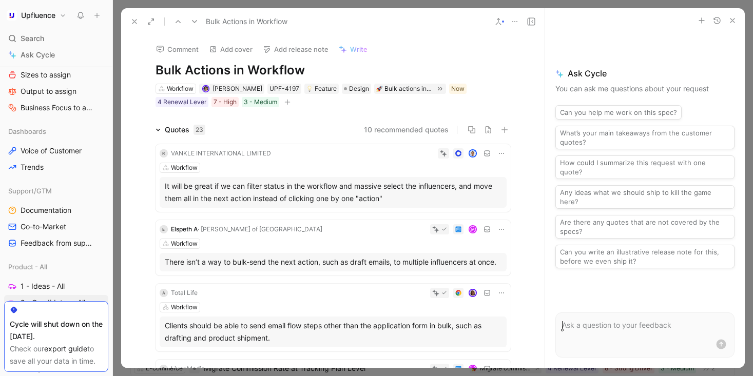
click at [137, 25] on icon at bounding box center [134, 21] width 8 height 8
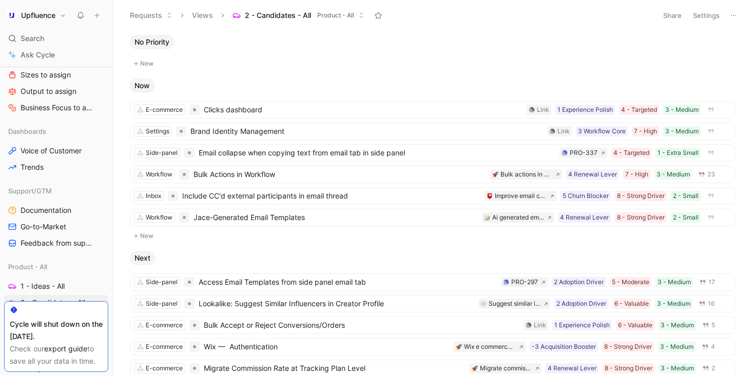
click at [703, 17] on button "Settings" at bounding box center [706, 15] width 36 height 14
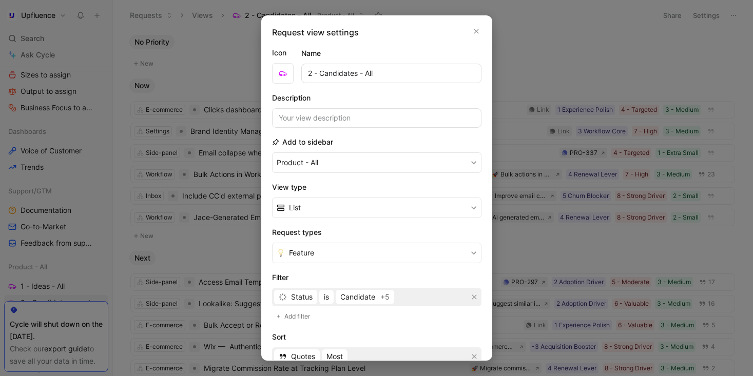
scroll to position [69, 0]
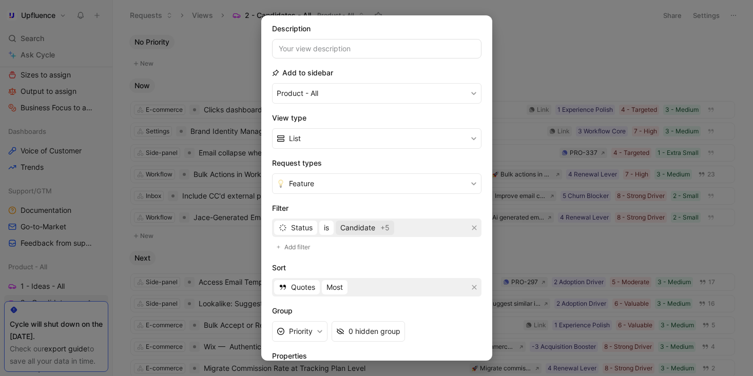
click at [367, 225] on span "Candidate" at bounding box center [357, 228] width 35 height 12
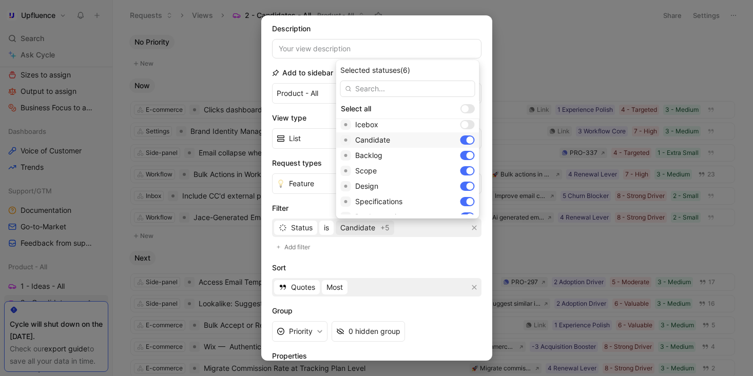
scroll to position [41, 0]
click at [466, 151] on div at bounding box center [469, 149] width 7 height 7
click at [466, 165] on div at bounding box center [469, 165] width 7 height 7
click at [430, 176] on div "Design" at bounding box center [407, 180] width 143 height 15
click at [466, 193] on div at bounding box center [469, 195] width 7 height 7
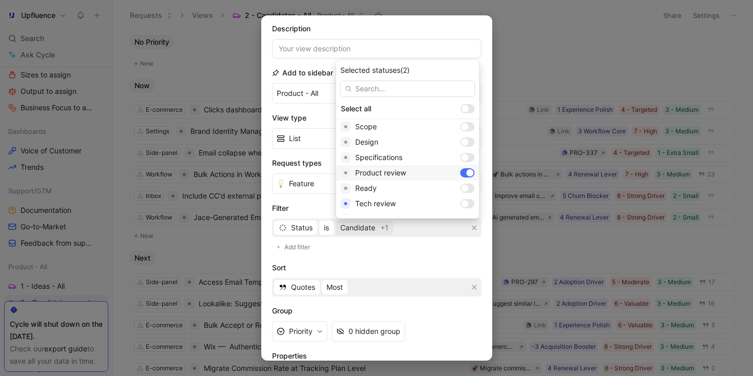
scroll to position [85, 0]
click at [460, 164] on div at bounding box center [467, 166] width 14 height 9
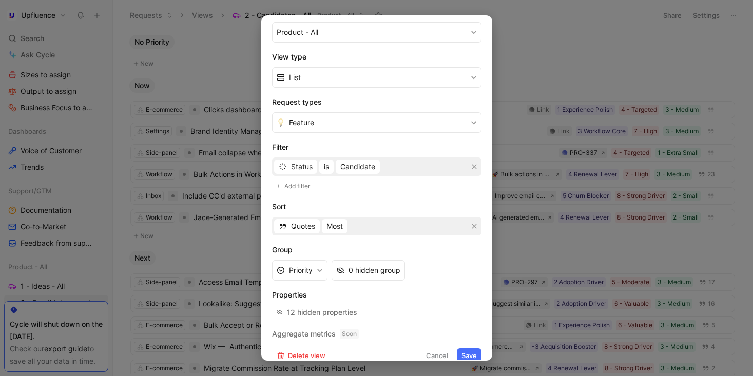
scroll to position [143, 0]
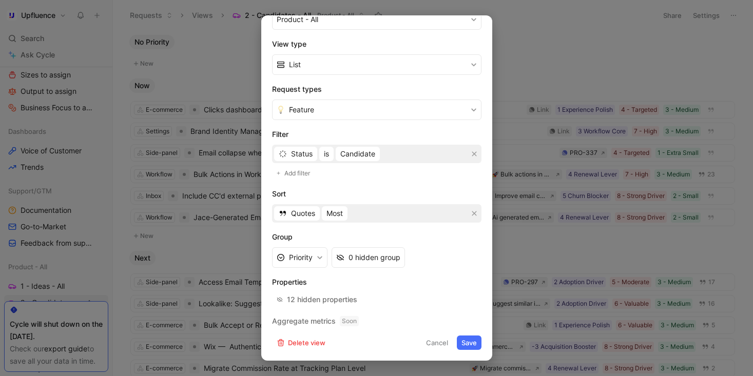
click at [469, 341] on button "Save" at bounding box center [469, 343] width 25 height 14
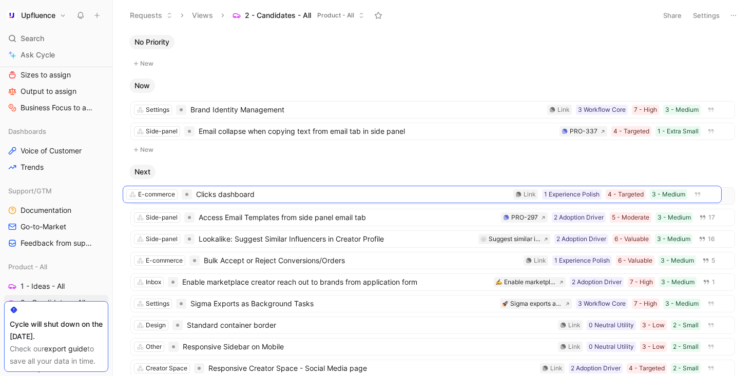
drag, startPoint x: 287, startPoint y: 108, endPoint x: 280, endPoint y: 192, distance: 85.0
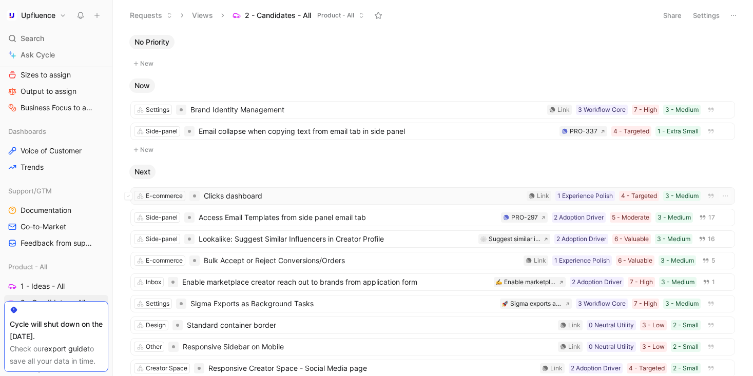
click at [363, 211] on span "Access Email Templates from side panel email tab" at bounding box center [348, 217] width 298 height 12
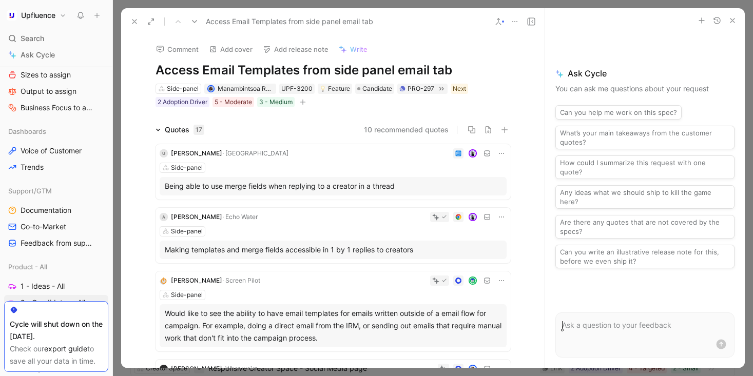
click at [133, 23] on use at bounding box center [134, 22] width 4 height 4
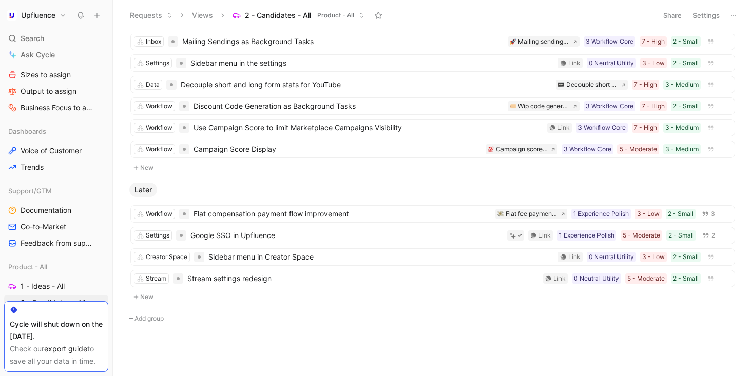
scroll to position [312, 0]
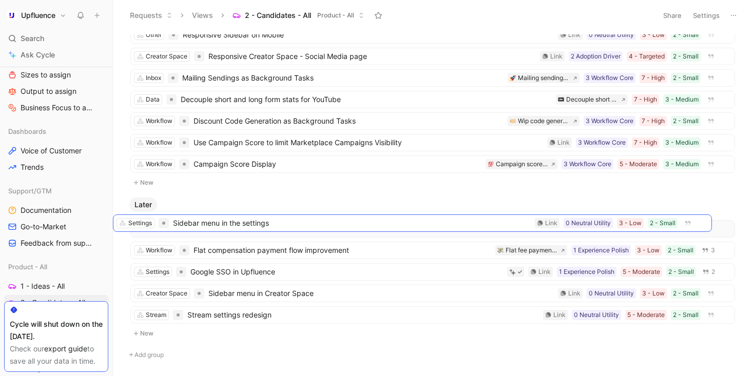
drag, startPoint x: 333, startPoint y: 90, endPoint x: 315, endPoint y: 214, distance: 124.9
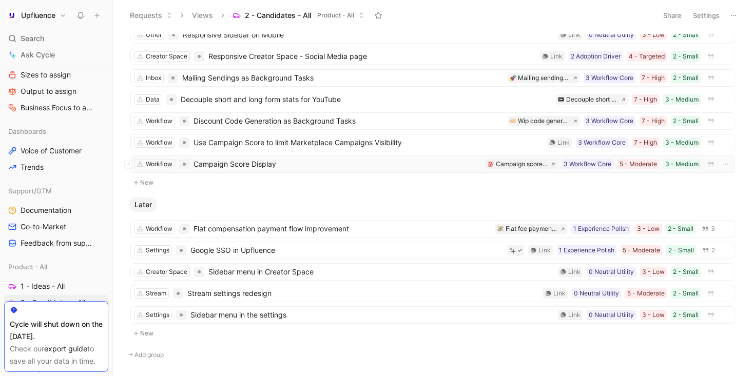
scroll to position [218, 0]
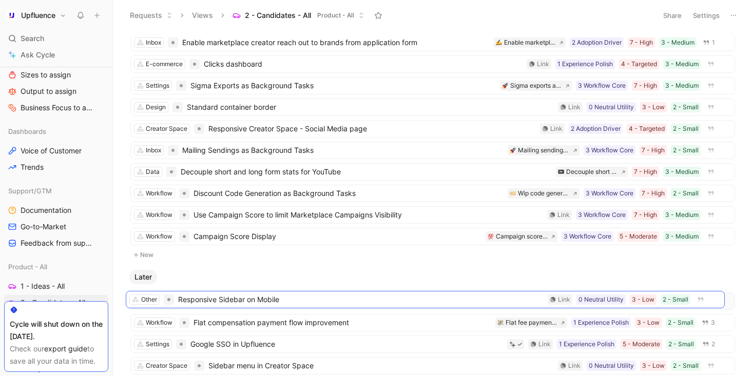
drag, startPoint x: 302, startPoint y: 126, endPoint x: 297, endPoint y: 297, distance: 171.0
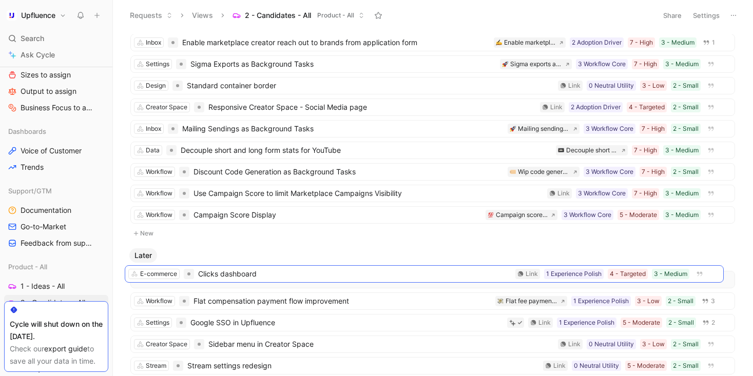
drag, startPoint x: 303, startPoint y: 67, endPoint x: 298, endPoint y: 277, distance: 210.0
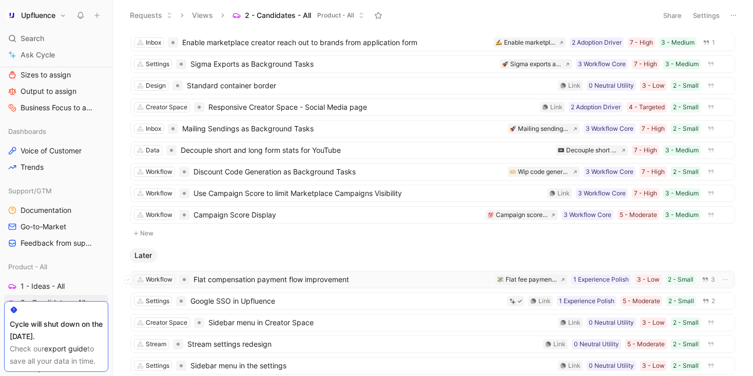
click at [419, 275] on span "Flat compensation payment flow improvement" at bounding box center [342, 280] width 298 height 12
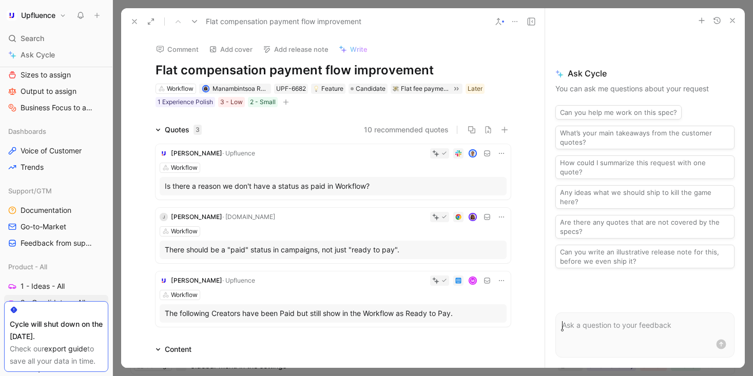
click at [133, 25] on icon at bounding box center [134, 21] width 8 height 8
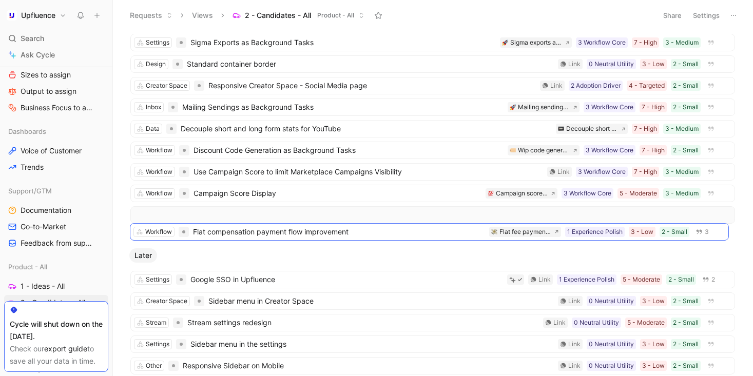
drag, startPoint x: 312, startPoint y: 280, endPoint x: 312, endPoint y: 233, distance: 46.7
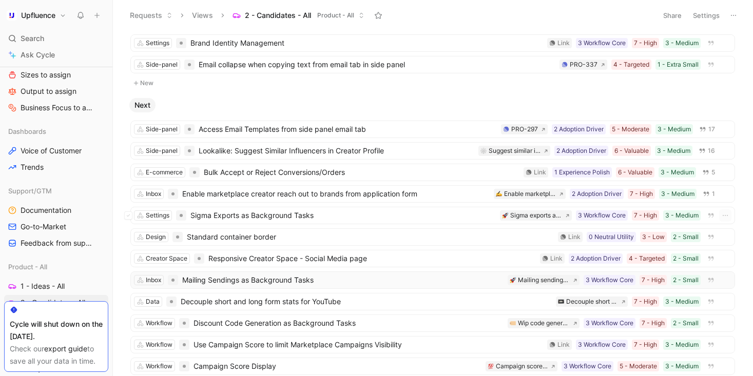
scroll to position [15, 0]
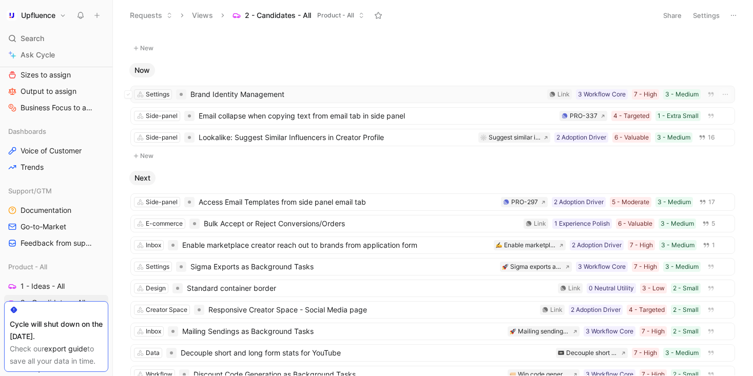
click at [337, 89] on span "Brand Identity Management" at bounding box center [366, 94] width 353 height 12
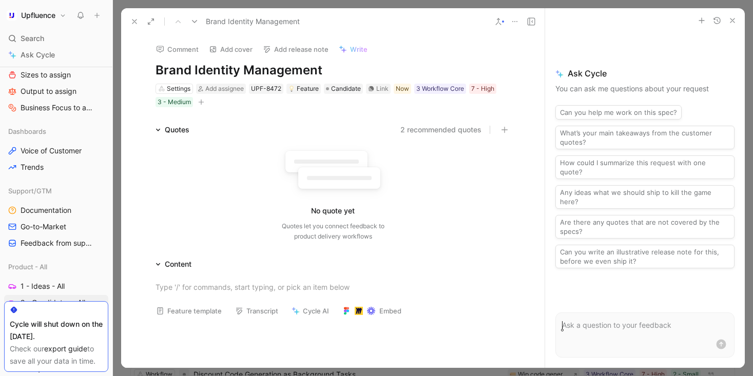
click at [129, 18] on button at bounding box center [134, 21] width 14 height 14
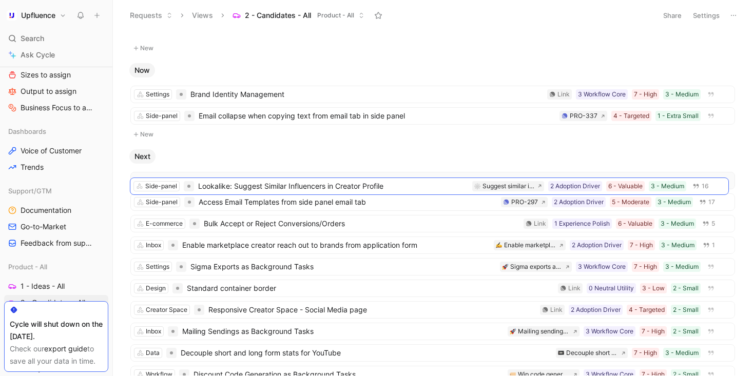
drag, startPoint x: 279, startPoint y: 138, endPoint x: 278, endPoint y: 186, distance: 48.8
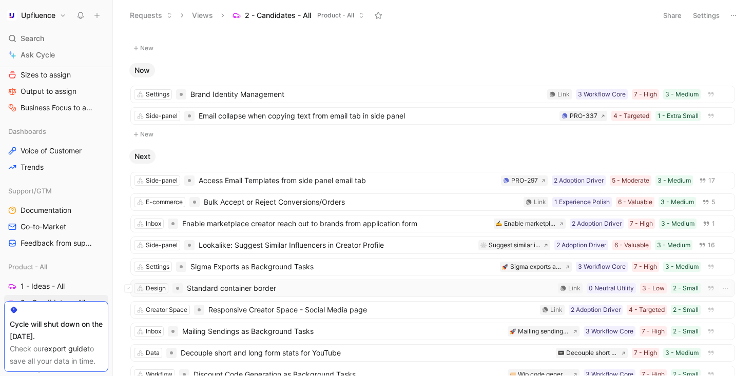
scroll to position [48, 0]
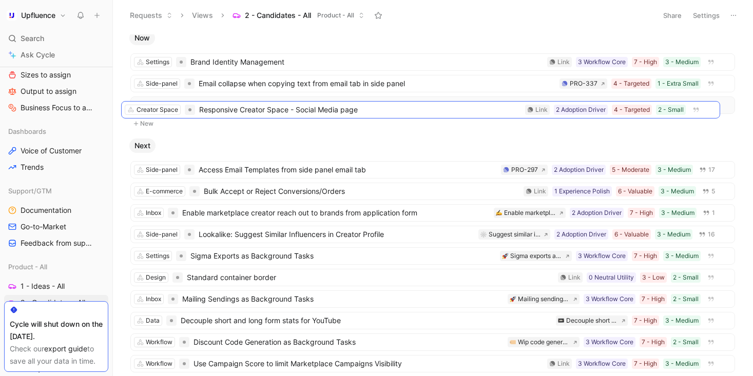
drag, startPoint x: 362, startPoint y: 277, endPoint x: 353, endPoint y: 110, distance: 167.6
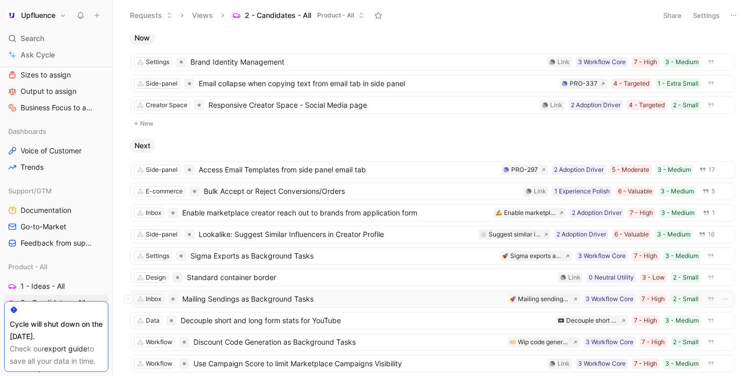
scroll to position [79, 0]
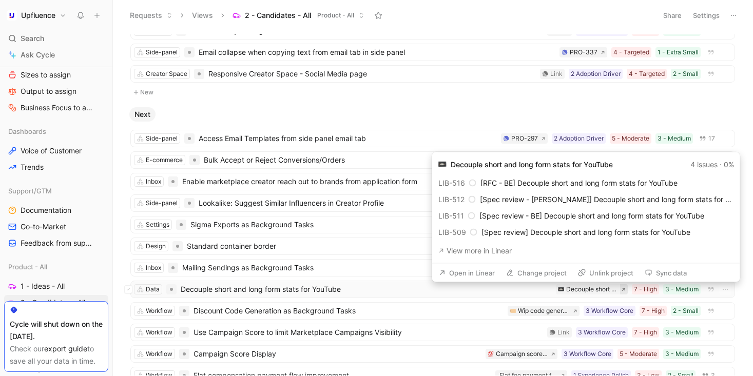
click at [621, 288] on icon at bounding box center [623, 289] width 5 height 5
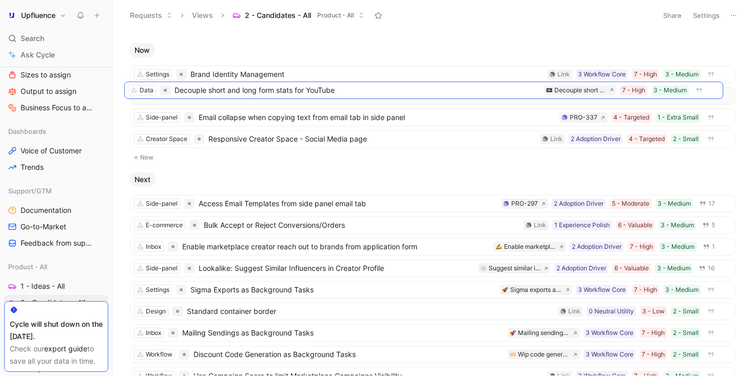
scroll to position [33, 0]
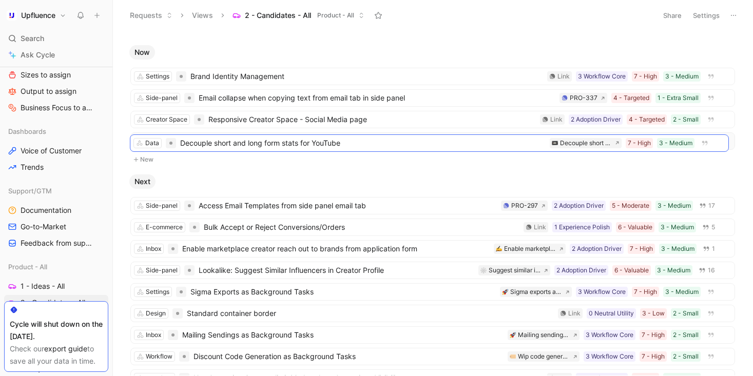
drag, startPoint x: 333, startPoint y: 249, endPoint x: 333, endPoint y: 141, distance: 108.3
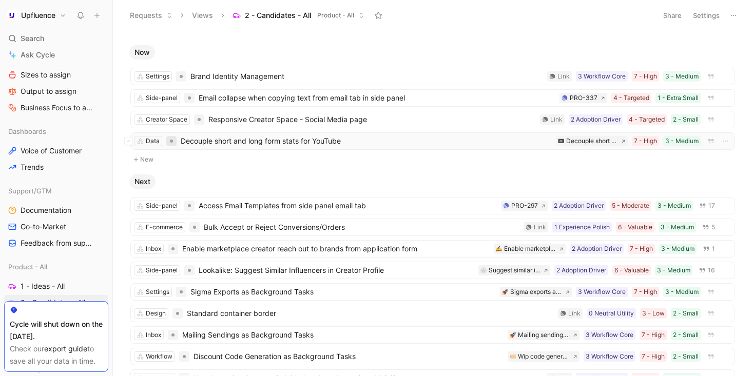
click at [174, 140] on div at bounding box center [171, 141] width 10 height 10
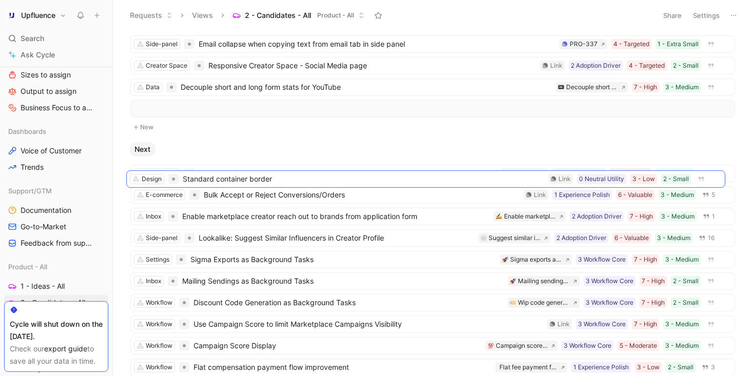
drag, startPoint x: 306, startPoint y: 260, endPoint x: 302, endPoint y: 180, distance: 80.2
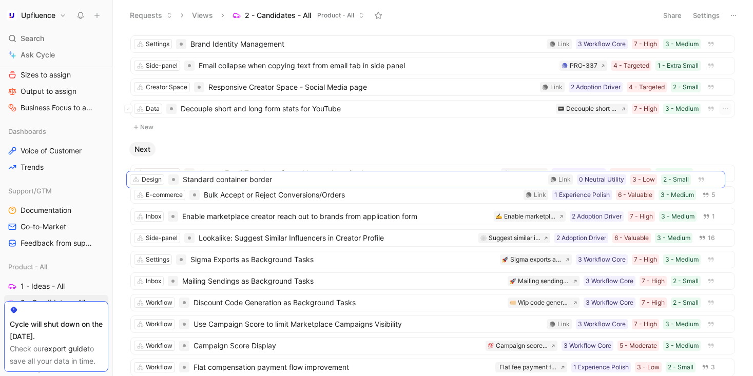
scroll to position [1, 0]
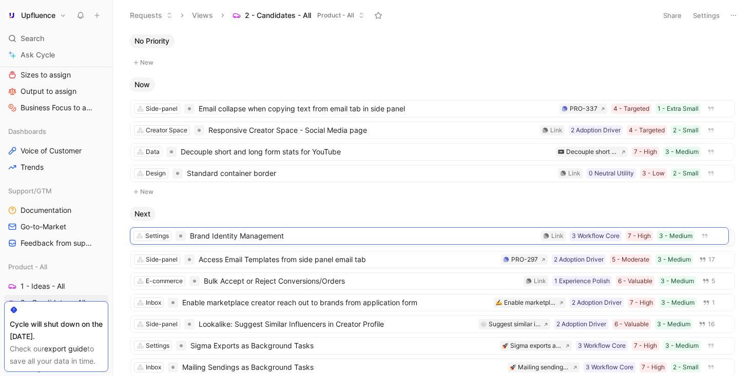
drag, startPoint x: 277, startPoint y: 112, endPoint x: 275, endPoint y: 248, distance: 136.0
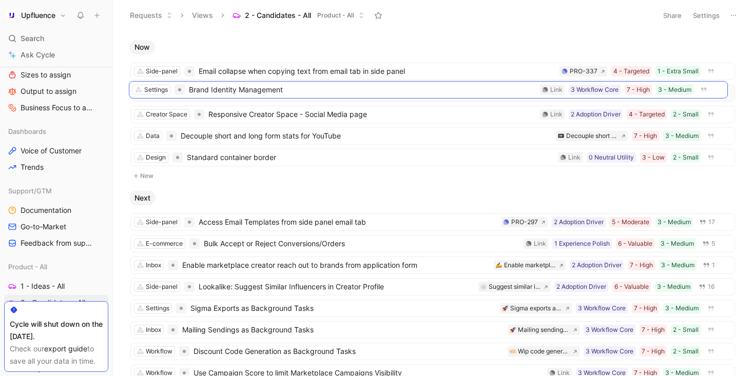
scroll to position [35, 0]
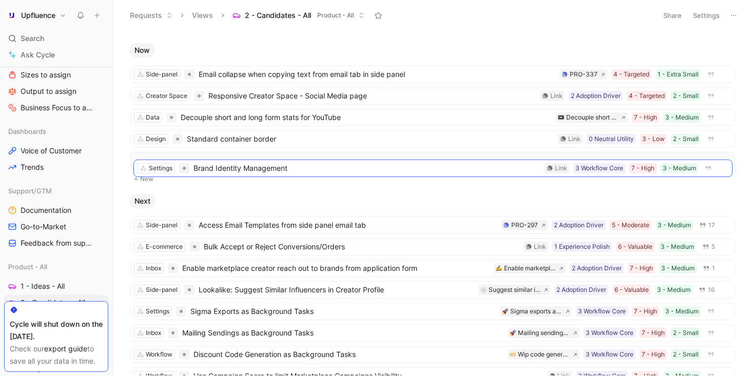
drag, startPoint x: 318, startPoint y: 231, endPoint x: 321, endPoint y: 171, distance: 60.1
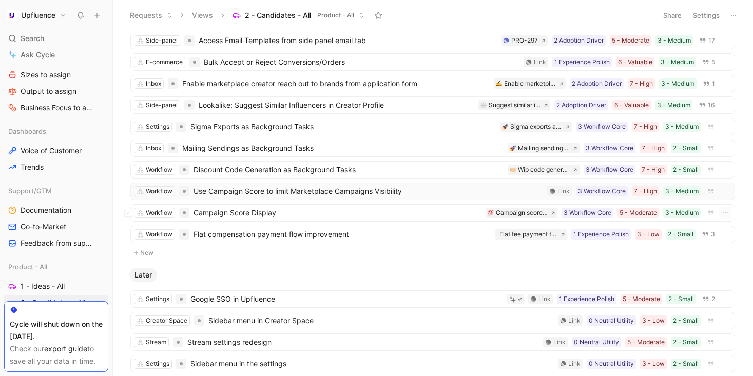
scroll to position [224, 0]
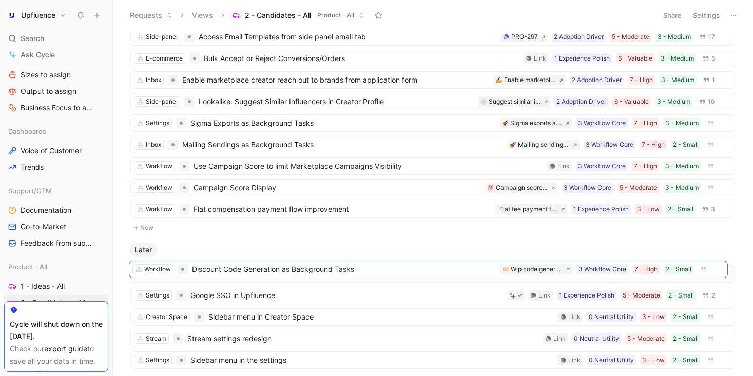
drag, startPoint x: 312, startPoint y: 165, endPoint x: 310, endPoint y: 268, distance: 103.7
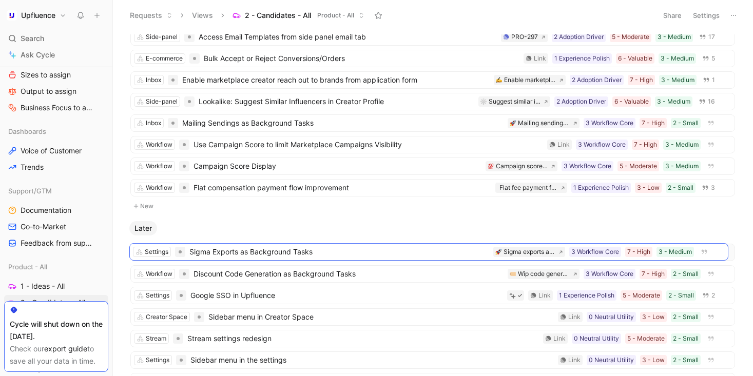
drag, startPoint x: 298, startPoint y: 122, endPoint x: 297, endPoint y: 250, distance: 128.3
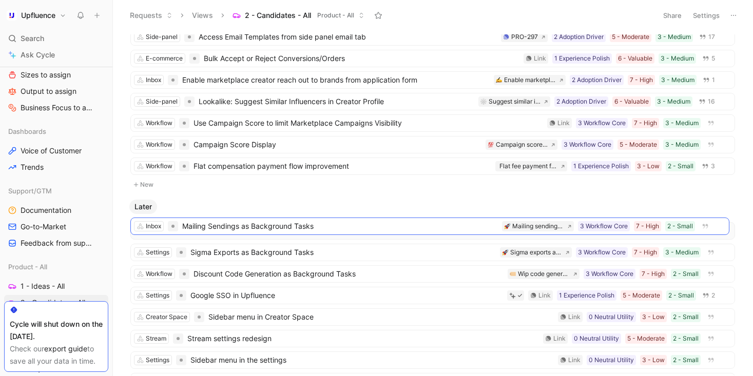
drag, startPoint x: 283, startPoint y: 122, endPoint x: 283, endPoint y: 225, distance: 103.2
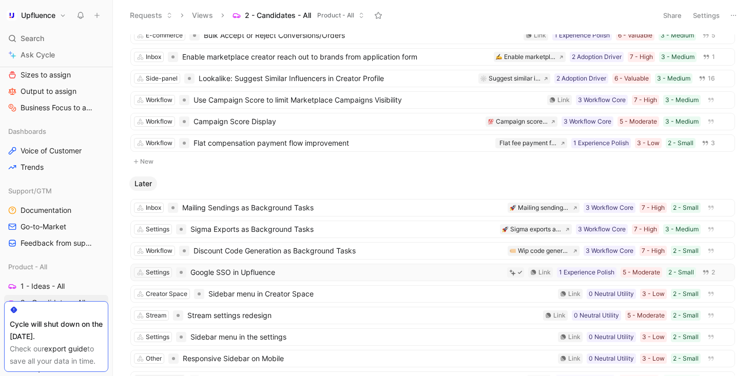
scroll to position [348, 0]
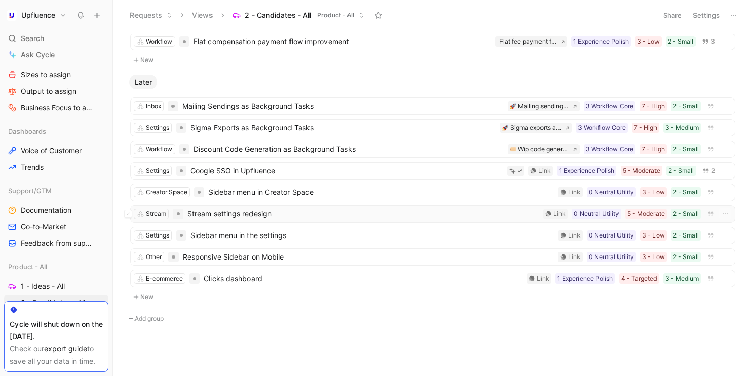
click at [363, 215] on span "Stream settings redesign" at bounding box center [363, 214] width 352 height 12
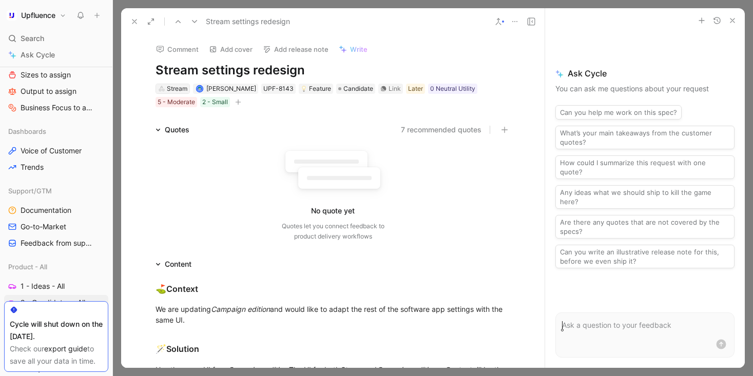
click at [179, 86] on div "Stream" at bounding box center [177, 89] width 21 height 10
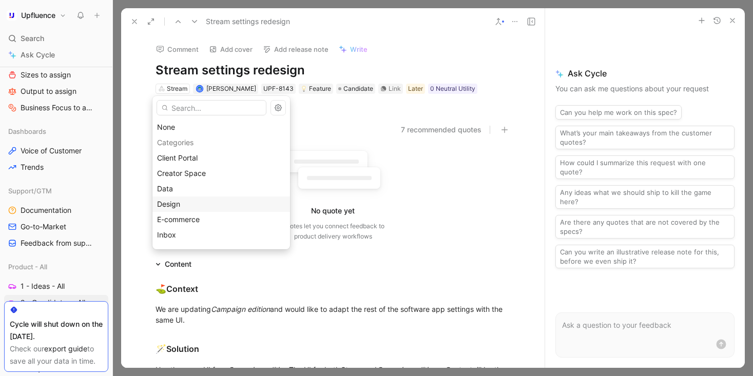
scroll to position [71, 0]
click at [203, 134] on div "Design" at bounding box center [221, 133] width 128 height 12
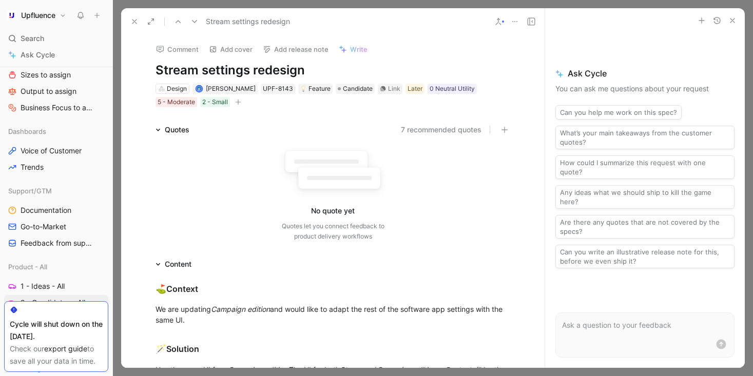
click at [132, 22] on icon at bounding box center [134, 21] width 8 height 8
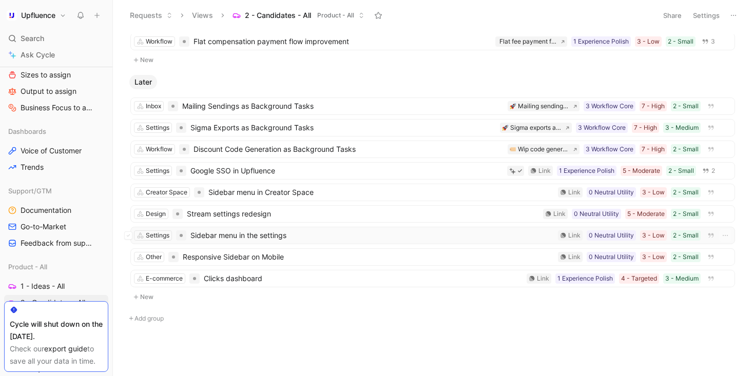
click at [323, 241] on span "Sidebar menu in the settings" at bounding box center [371, 235] width 363 height 12
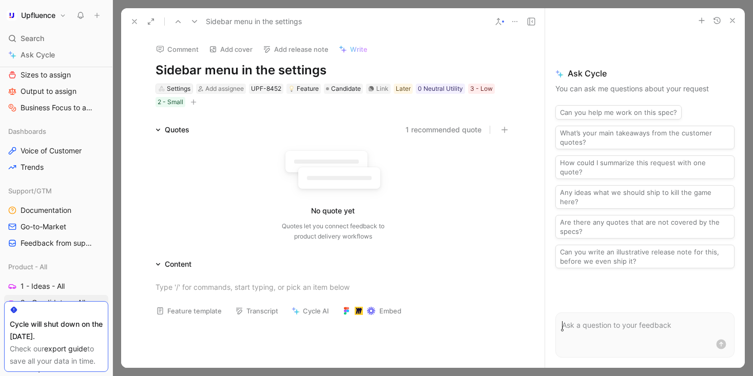
click at [185, 86] on div "Settings" at bounding box center [179, 89] width 24 height 10
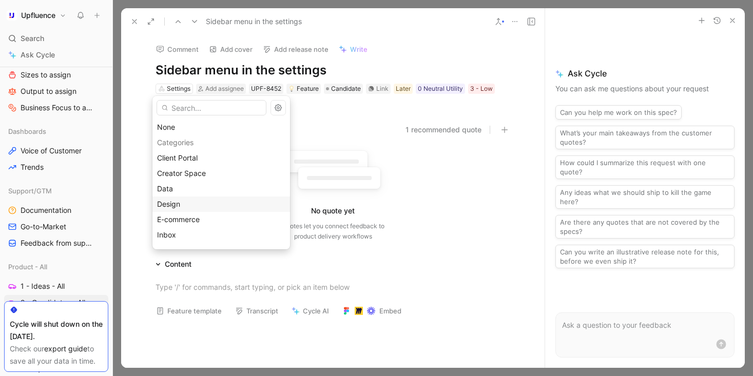
scroll to position [24, 0]
click at [205, 179] on div "Design" at bounding box center [221, 180] width 128 height 12
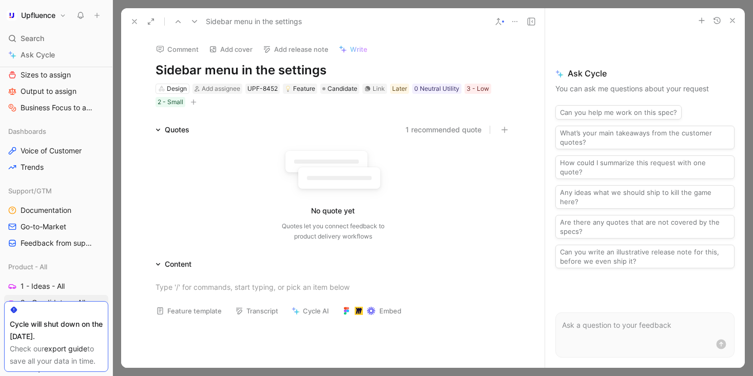
click at [129, 20] on button at bounding box center [134, 21] width 14 height 14
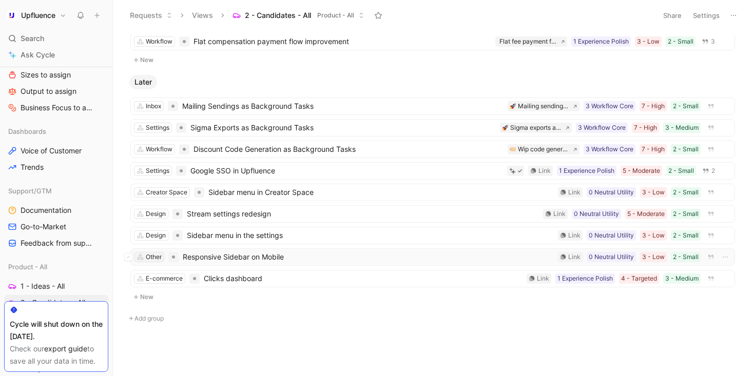
click at [150, 255] on div "Other" at bounding box center [154, 257] width 16 height 10
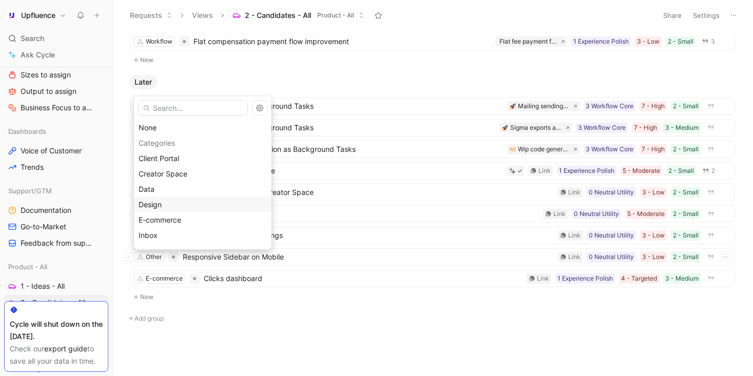
click at [172, 205] on div "Design" at bounding box center [203, 204] width 128 height 12
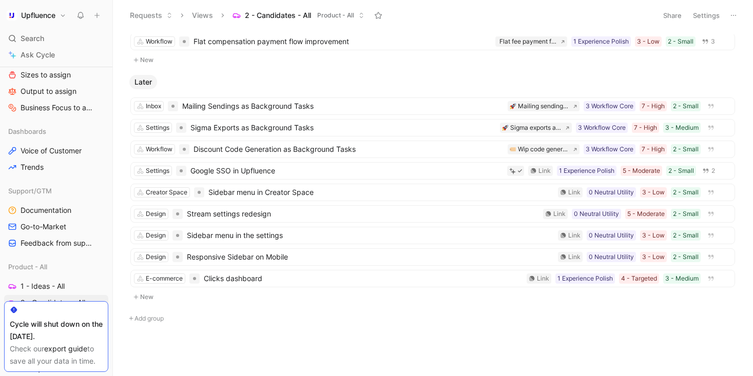
scroll to position [334, 0]
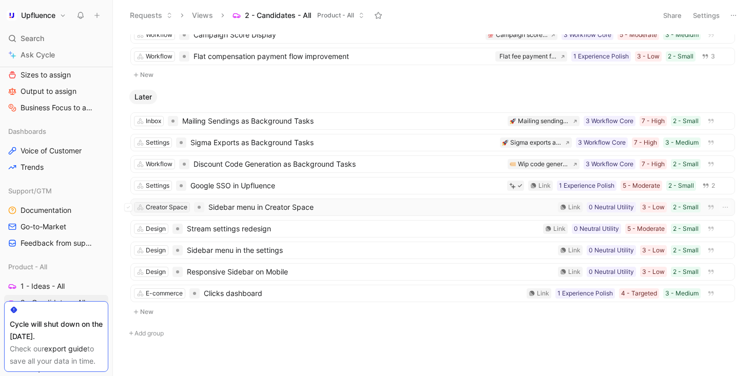
click at [171, 210] on div "Creator Space" at bounding box center [167, 207] width 42 height 10
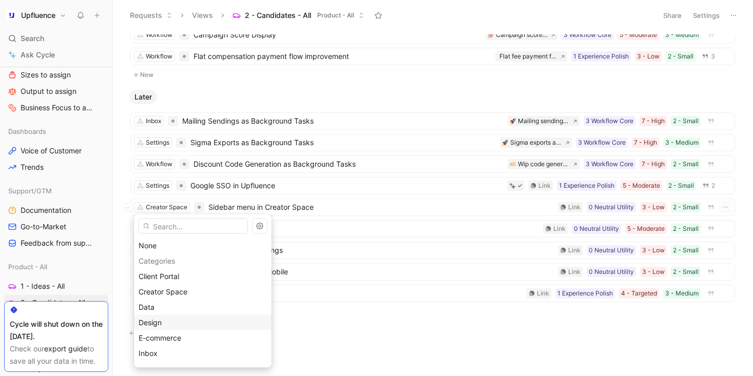
click at [183, 321] on div "Design" at bounding box center [203, 323] width 128 height 12
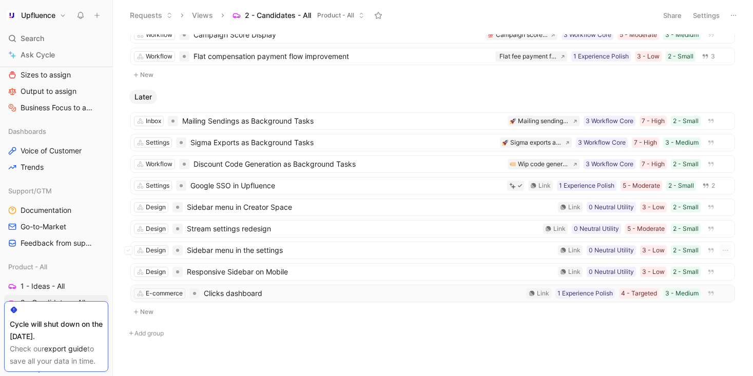
scroll to position [303, 0]
